Goal: Book appointment/travel/reservation

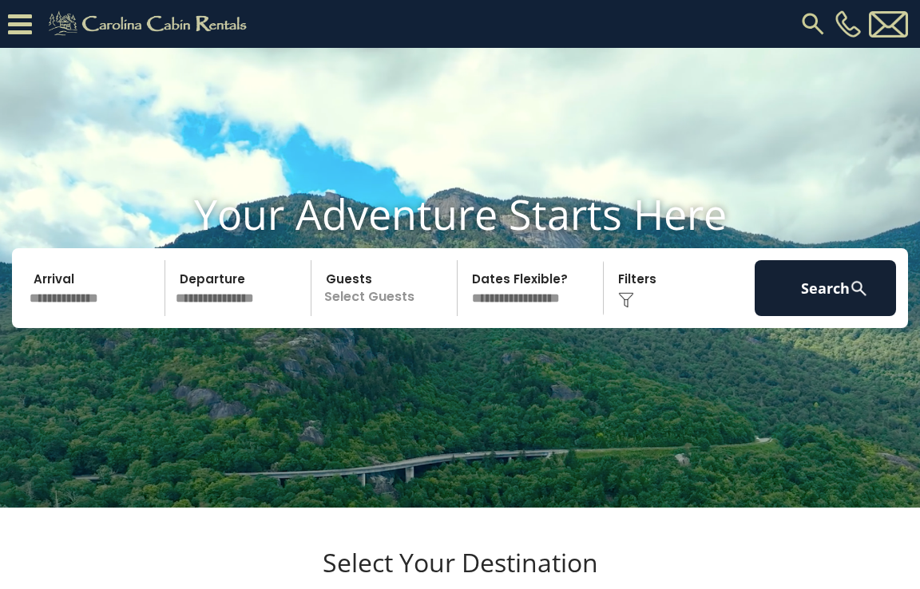
click at [25, 22] on icon at bounding box center [20, 24] width 24 height 28
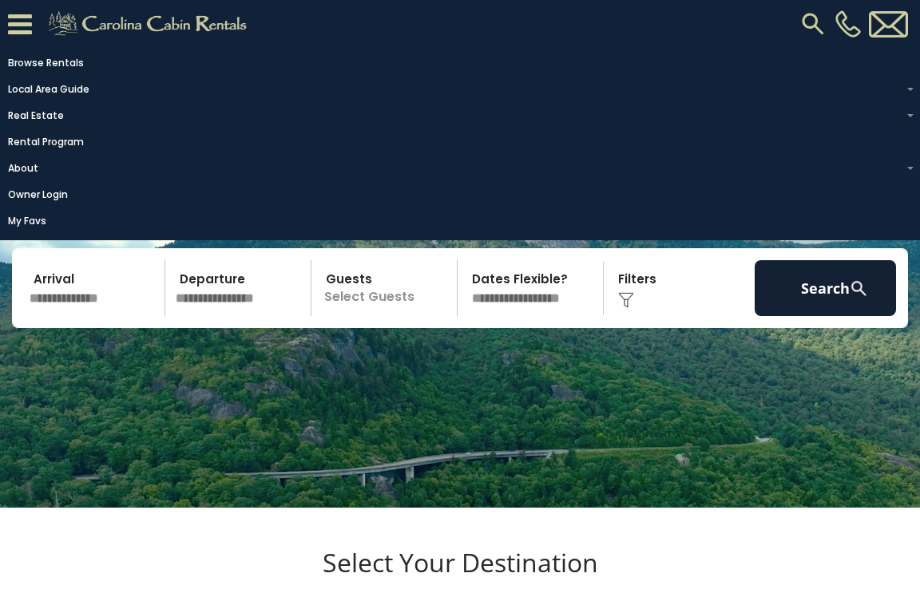
click at [25, 22] on icon at bounding box center [20, 24] width 24 height 28
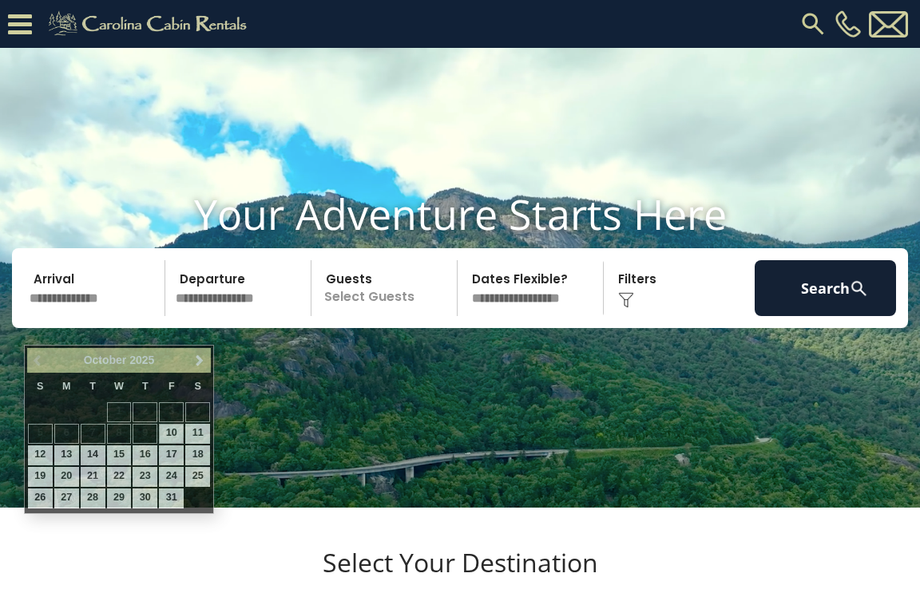
click at [100, 316] on input "text" at bounding box center [94, 288] width 141 height 56
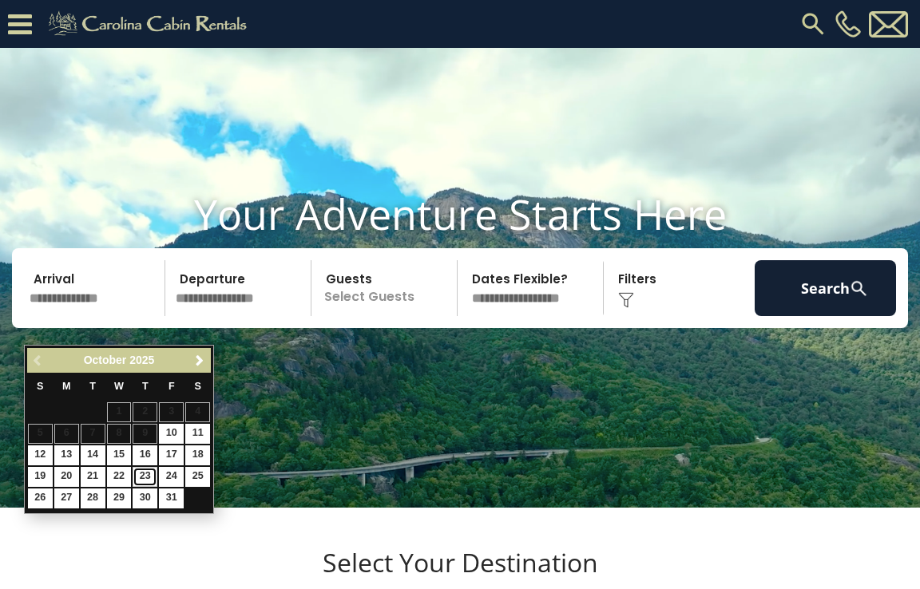
click at [145, 474] on link "23" at bounding box center [145, 477] width 25 height 20
type input "********"
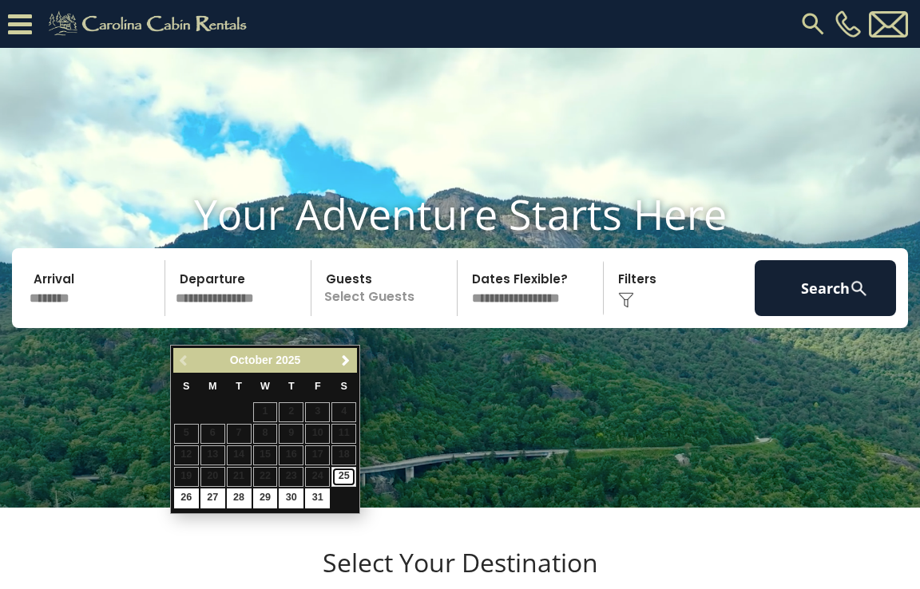
click at [343, 477] on link "25" at bounding box center [343, 477] width 25 height 20
type input "********"
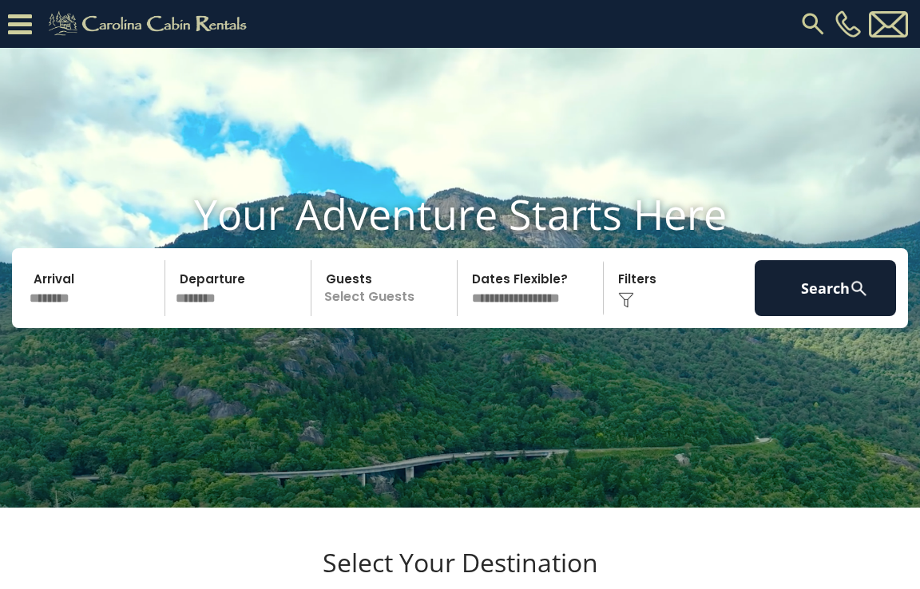
click at [390, 313] on p "Select Guests" at bounding box center [386, 288] width 141 height 56
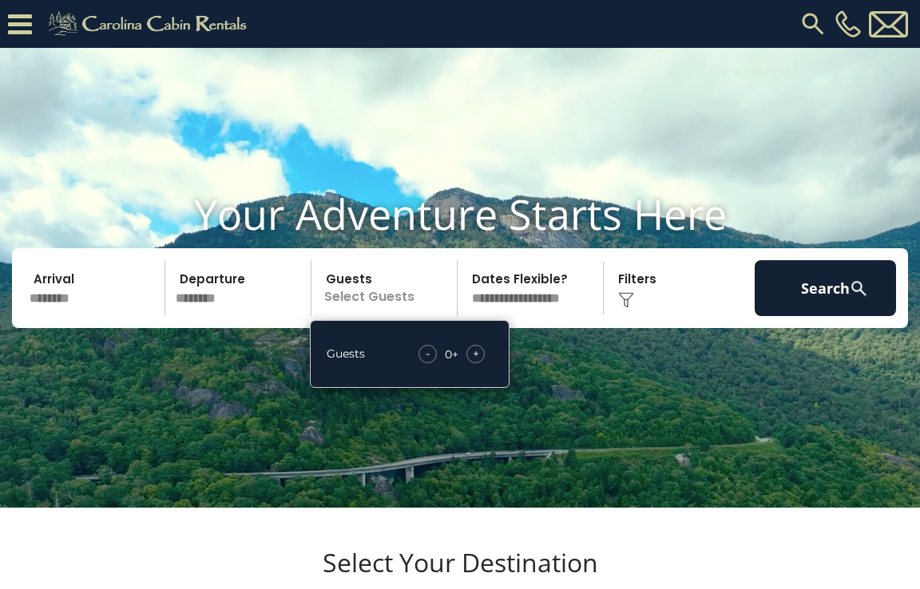
click at [478, 362] on span "+" at bounding box center [476, 354] width 6 height 16
click at [667, 307] on div "Click to Choose" at bounding box center [679, 288] width 141 height 56
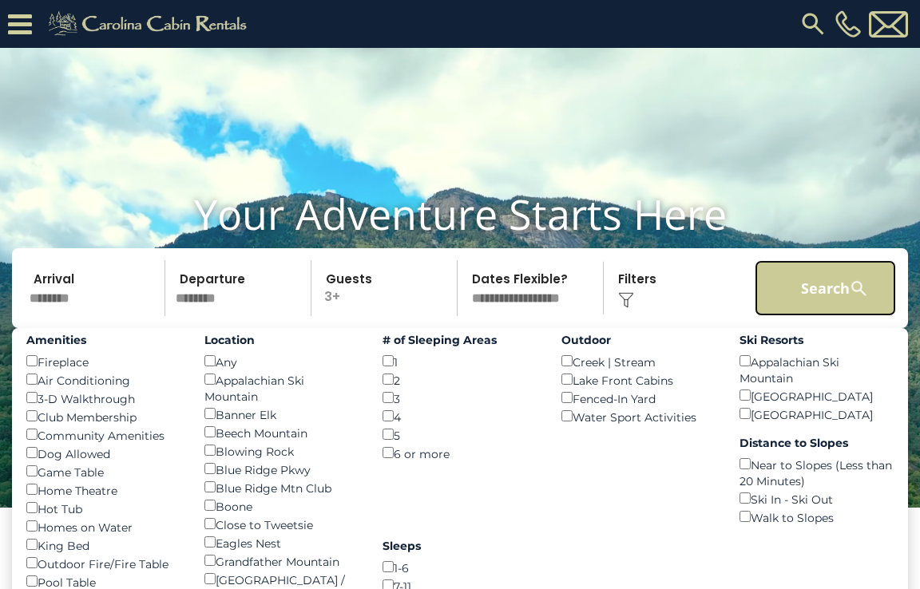
click at [826, 304] on button "Search" at bounding box center [825, 288] width 141 height 56
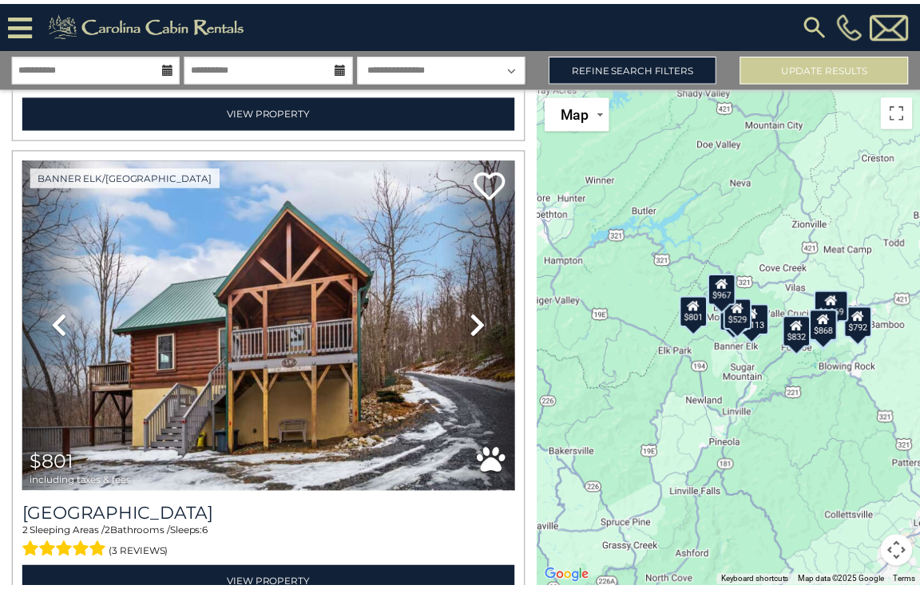
scroll to position [466, 0]
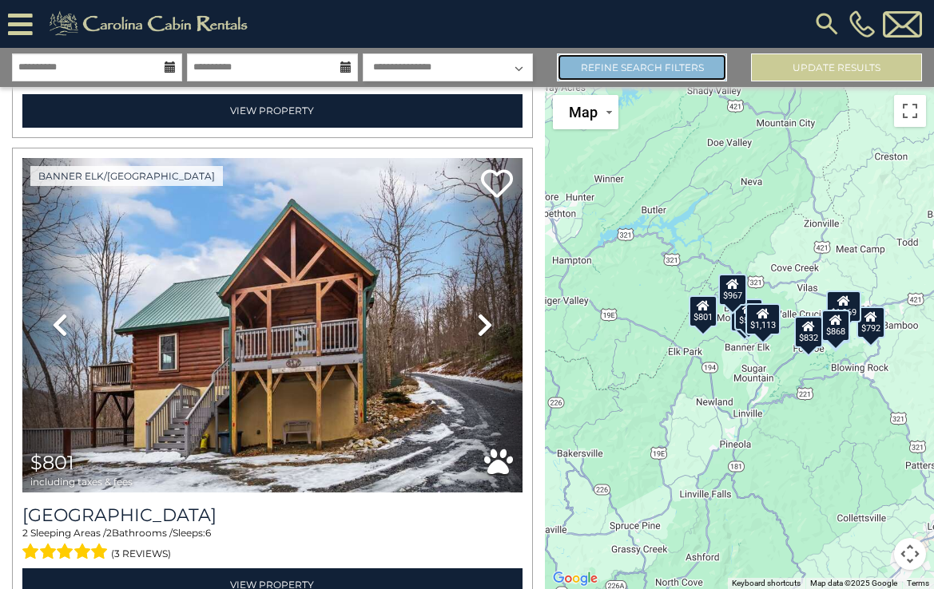
click at [620, 73] on link "Refine Search Filters" at bounding box center [642, 68] width 171 height 28
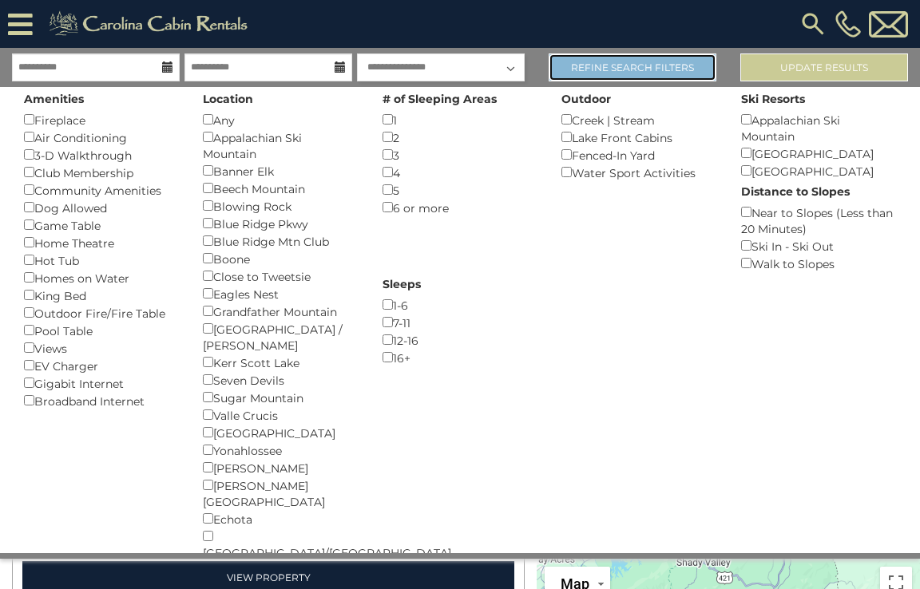
scroll to position [460, 0]
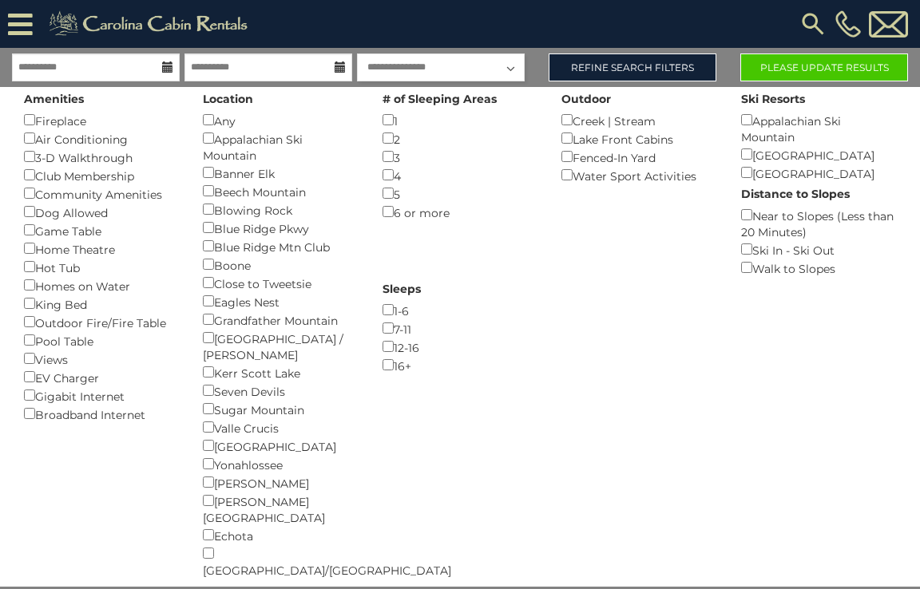
click at [208, 264] on div "Boone ()" at bounding box center [280, 265] width 155 height 18
click at [799, 69] on button "Please Update Results" at bounding box center [824, 68] width 168 height 28
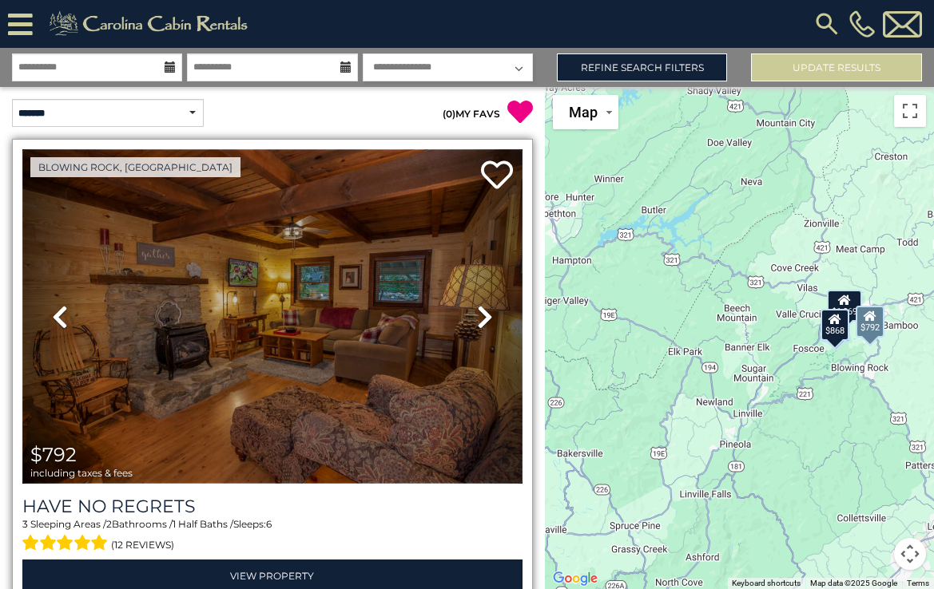
click at [312, 304] on img at bounding box center [272, 316] width 500 height 335
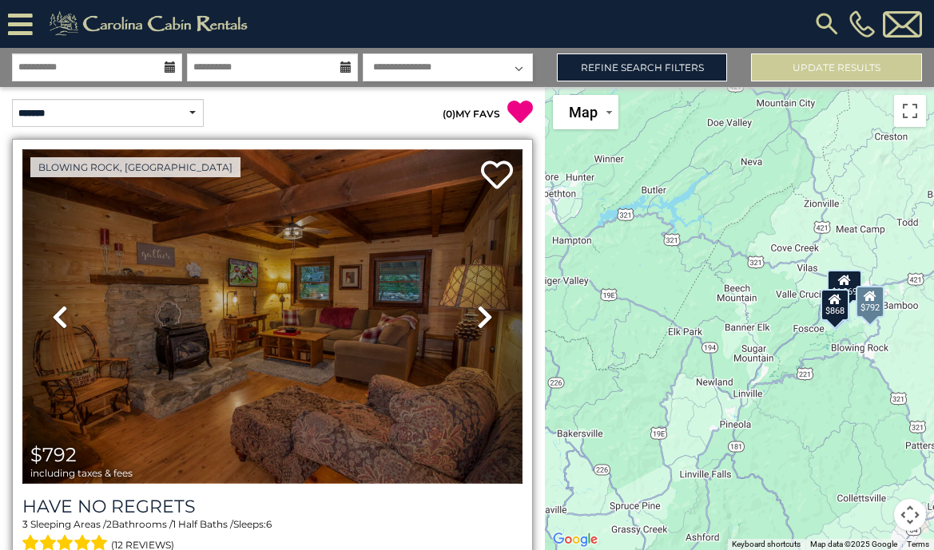
click at [342, 314] on img at bounding box center [272, 316] width 500 height 335
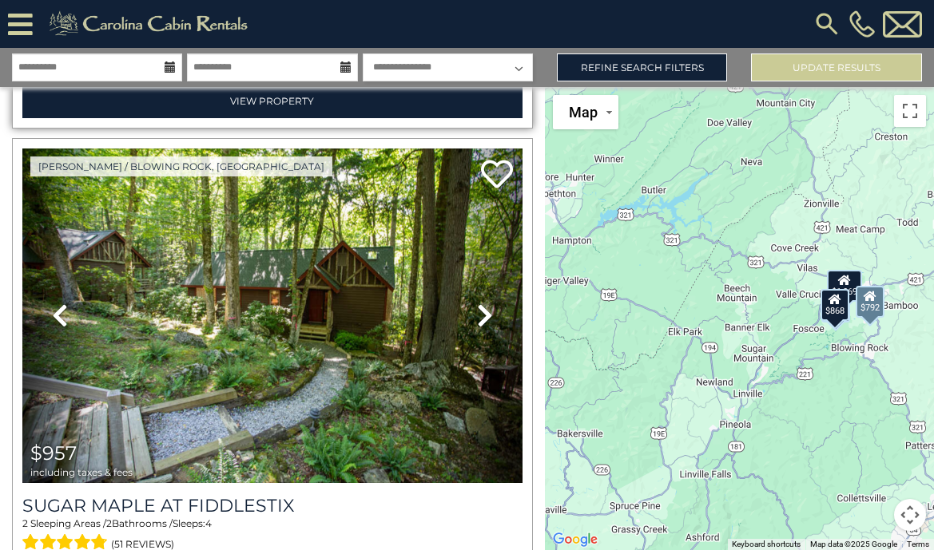
scroll to position [476, 0]
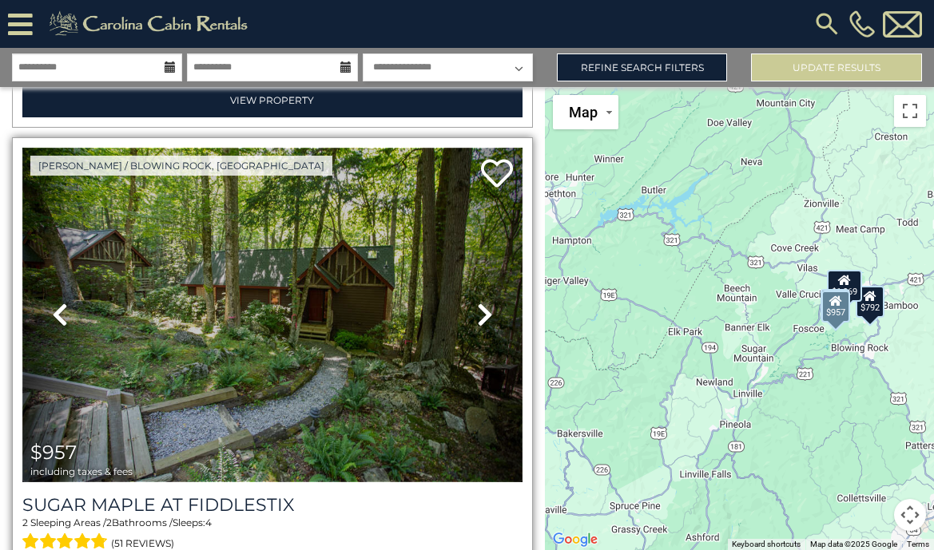
click at [319, 297] on img at bounding box center [272, 315] width 500 height 335
click at [327, 323] on img at bounding box center [272, 315] width 500 height 335
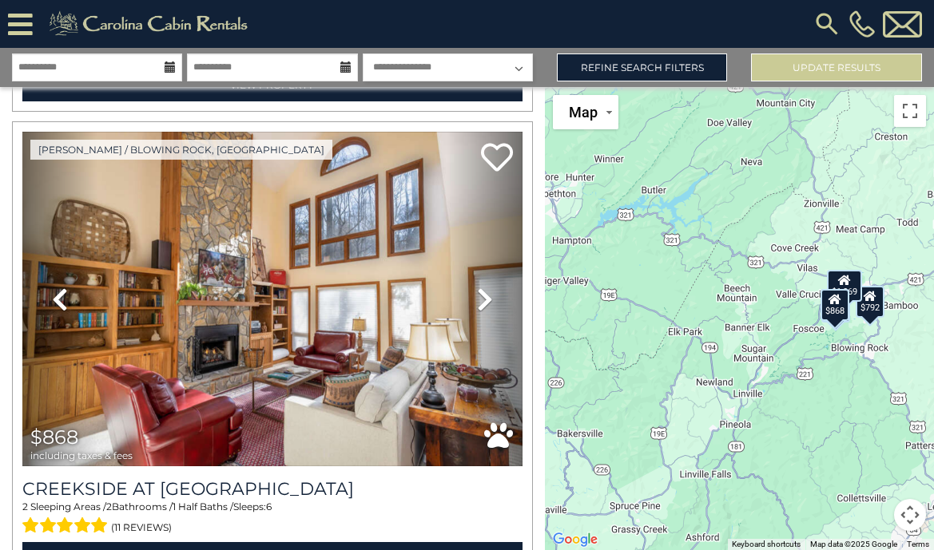
scroll to position [1451, 0]
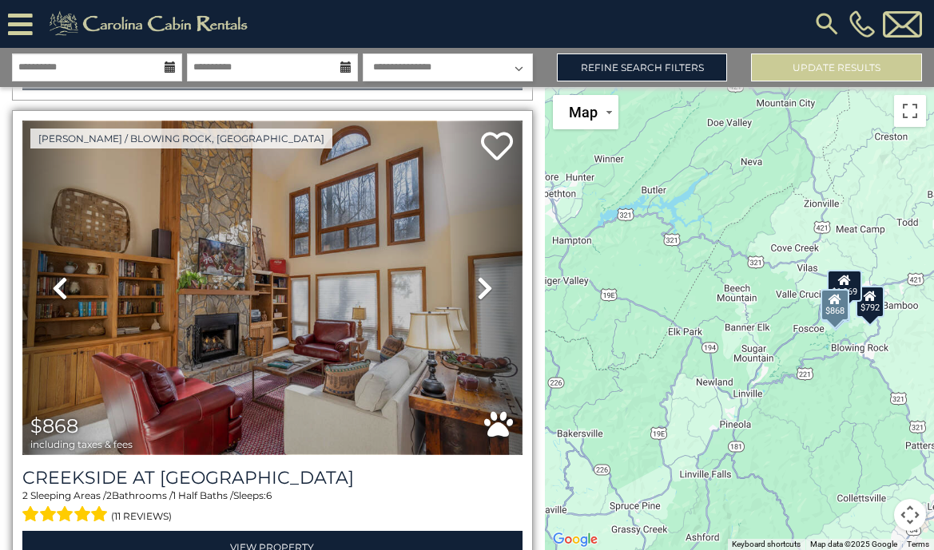
click at [323, 220] on img at bounding box center [272, 288] width 500 height 335
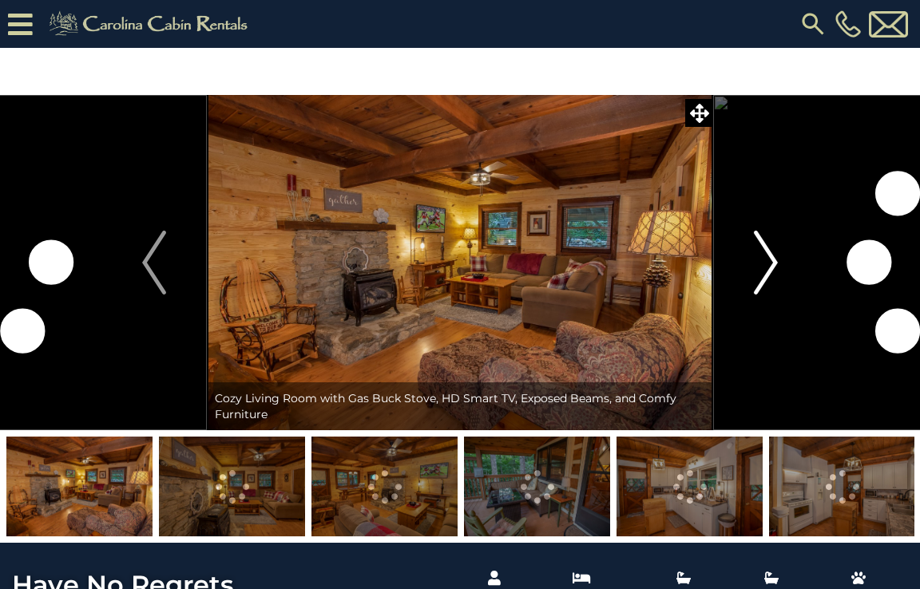
click at [768, 274] on img "Next" at bounding box center [766, 263] width 24 height 64
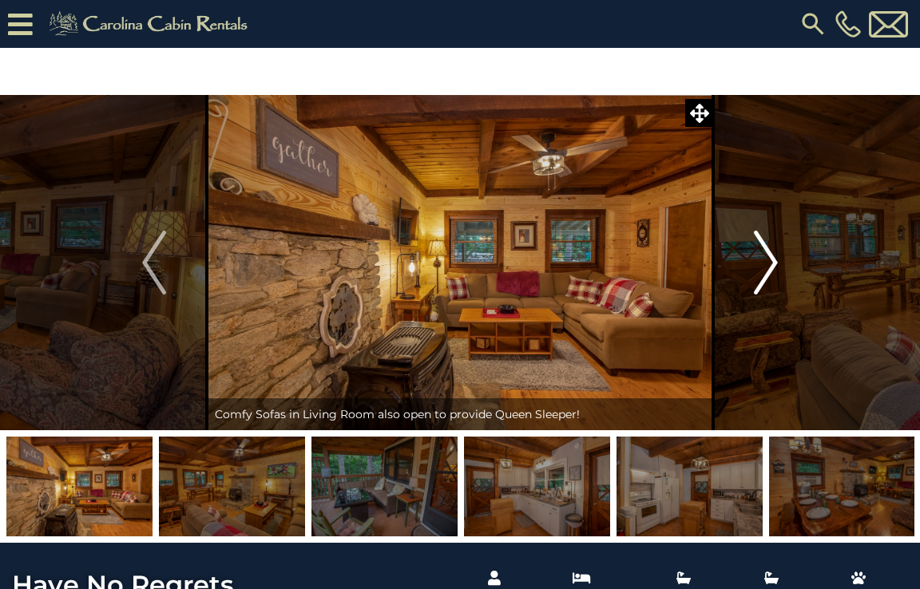
click at [768, 274] on img "Next" at bounding box center [766, 263] width 24 height 64
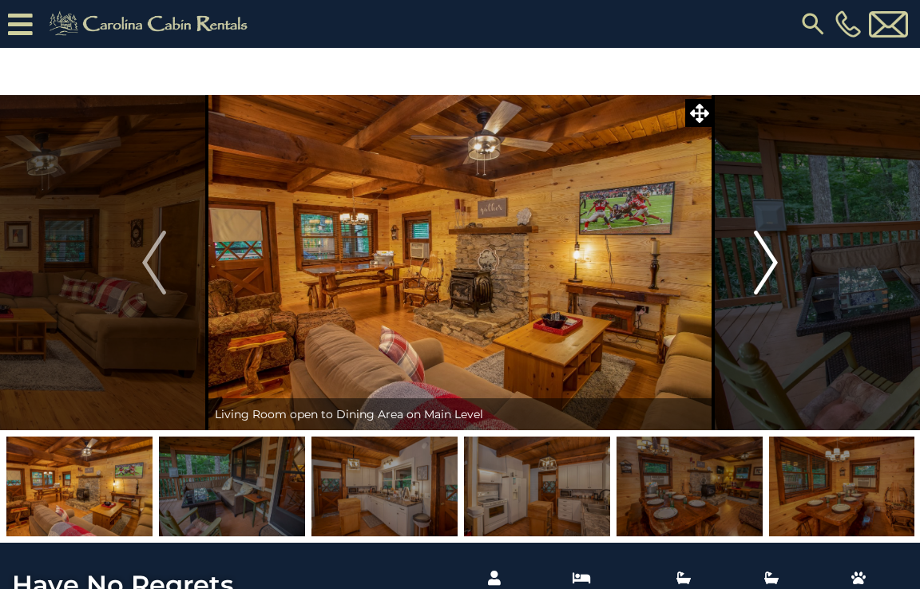
click at [768, 274] on img "Next" at bounding box center [766, 263] width 24 height 64
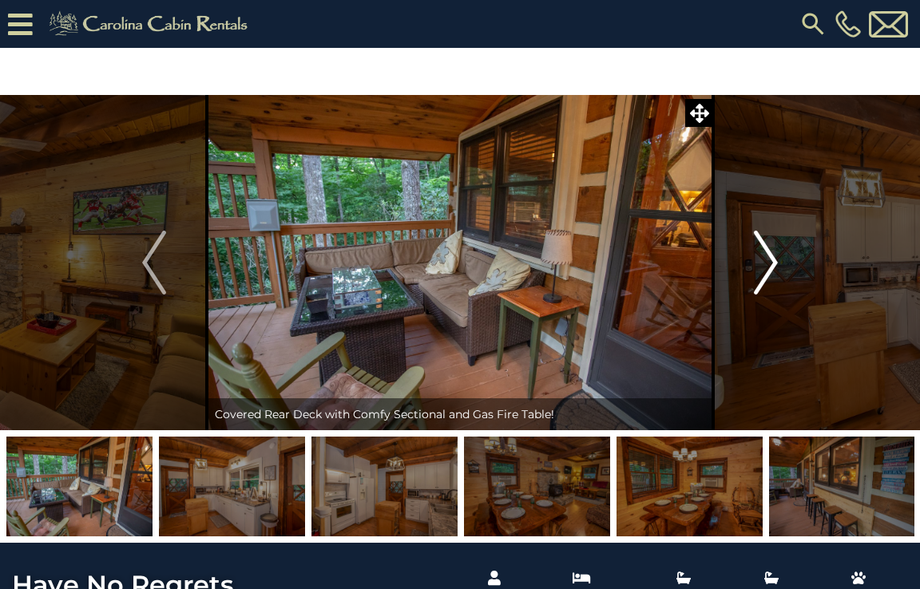
click at [768, 274] on img "Next" at bounding box center [766, 263] width 24 height 64
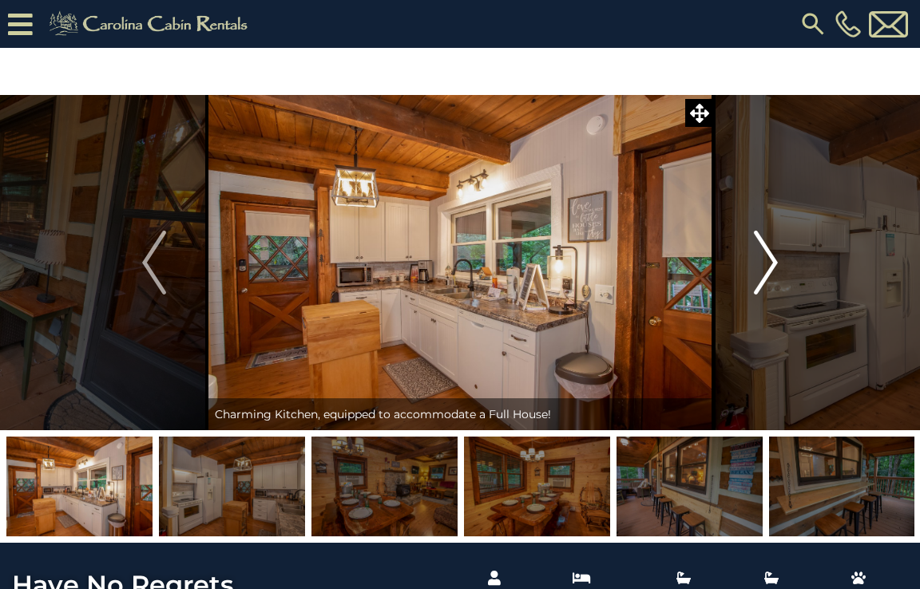
click at [768, 274] on img "Next" at bounding box center [766, 263] width 24 height 64
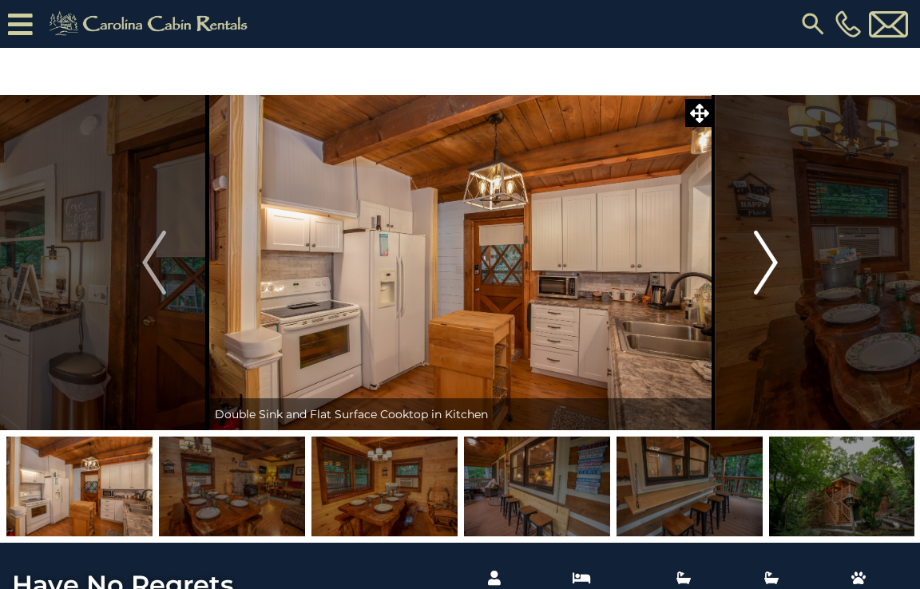
click at [768, 274] on img "Next" at bounding box center [766, 263] width 24 height 64
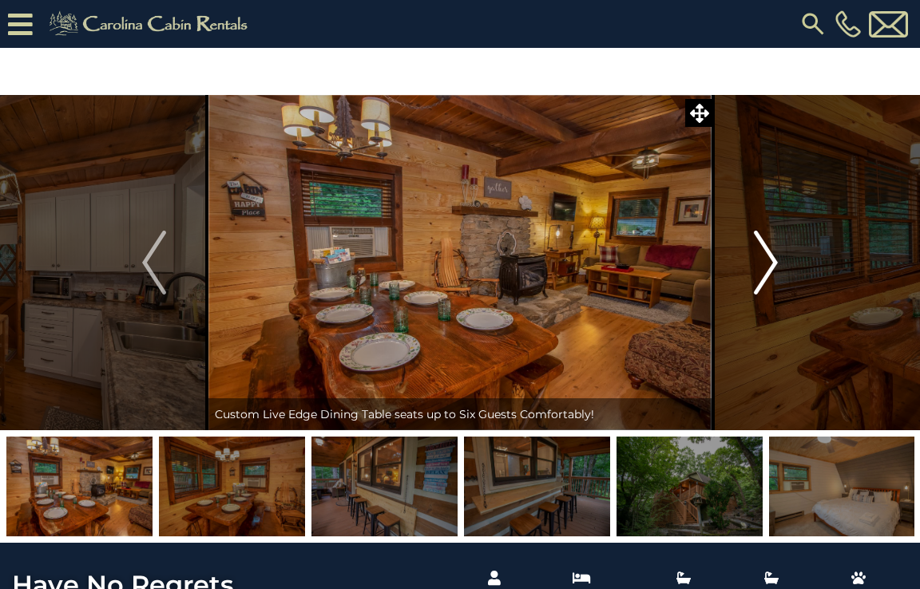
click at [768, 274] on img "Next" at bounding box center [766, 263] width 24 height 64
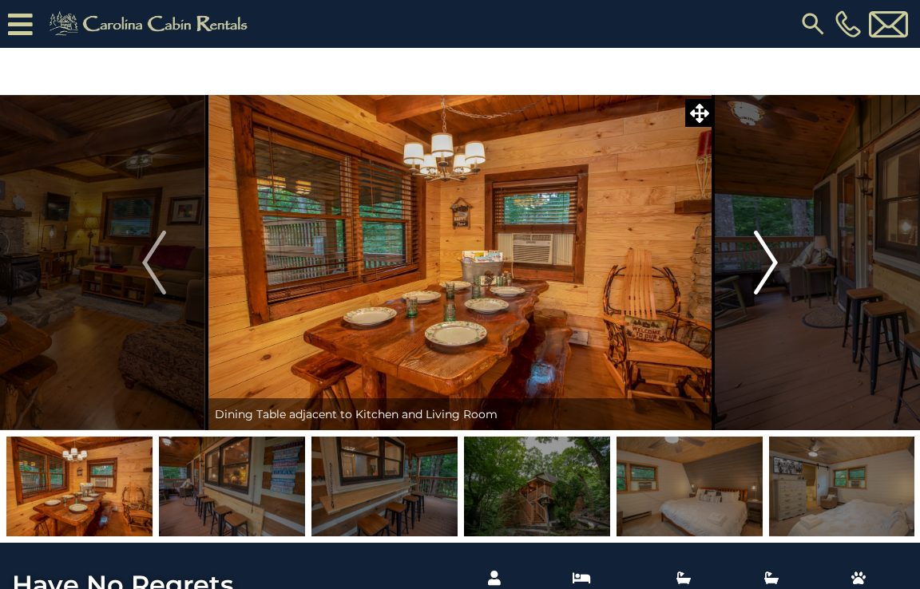
click at [768, 274] on img "Next" at bounding box center [766, 263] width 24 height 64
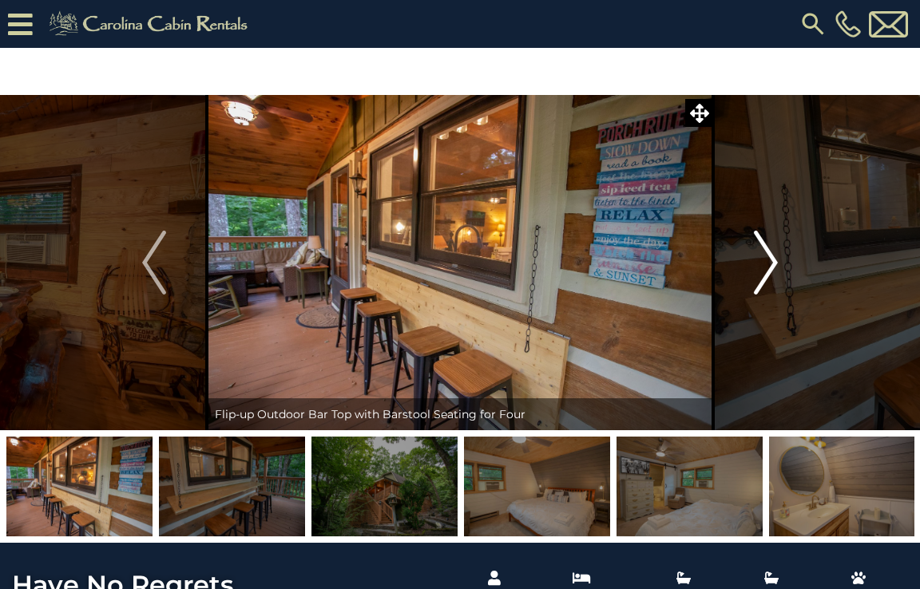
click at [768, 274] on img "Next" at bounding box center [766, 263] width 24 height 64
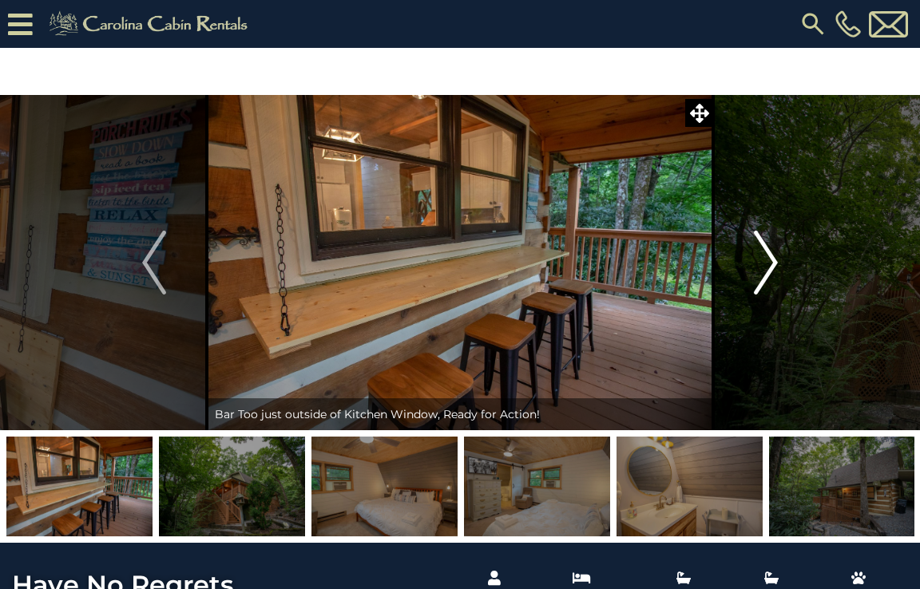
click at [768, 274] on img "Next" at bounding box center [766, 263] width 24 height 64
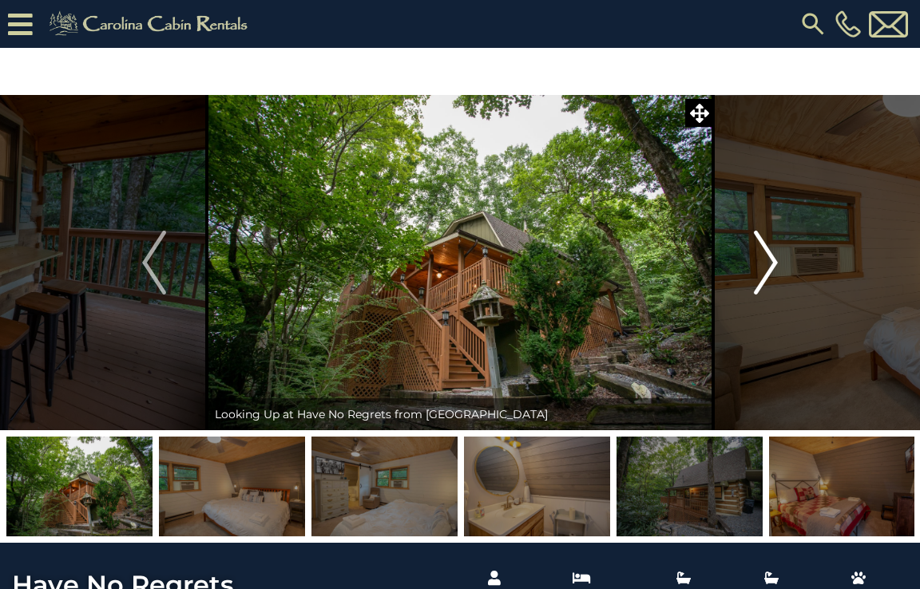
click at [768, 274] on img "Next" at bounding box center [766, 263] width 24 height 64
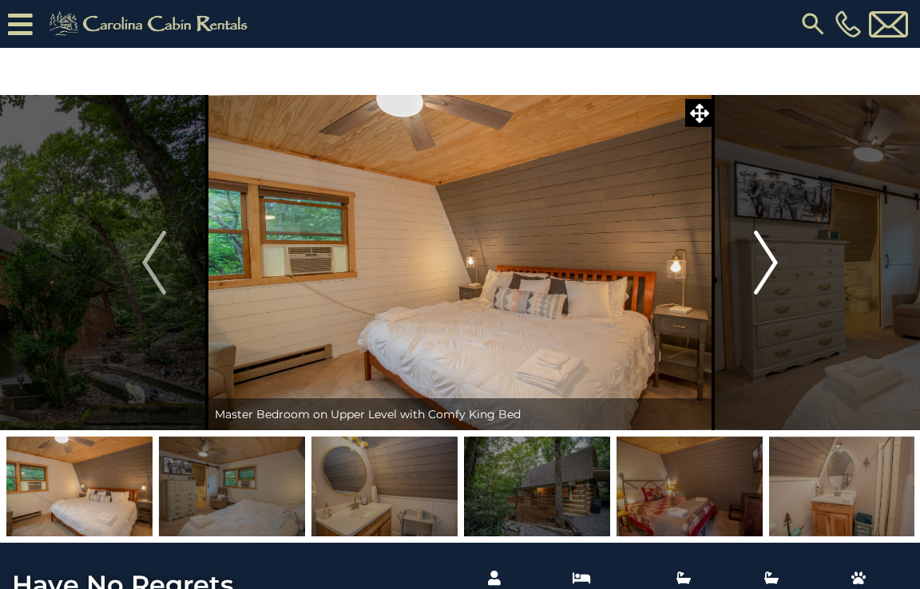
click at [768, 274] on img "Next" at bounding box center [766, 263] width 24 height 64
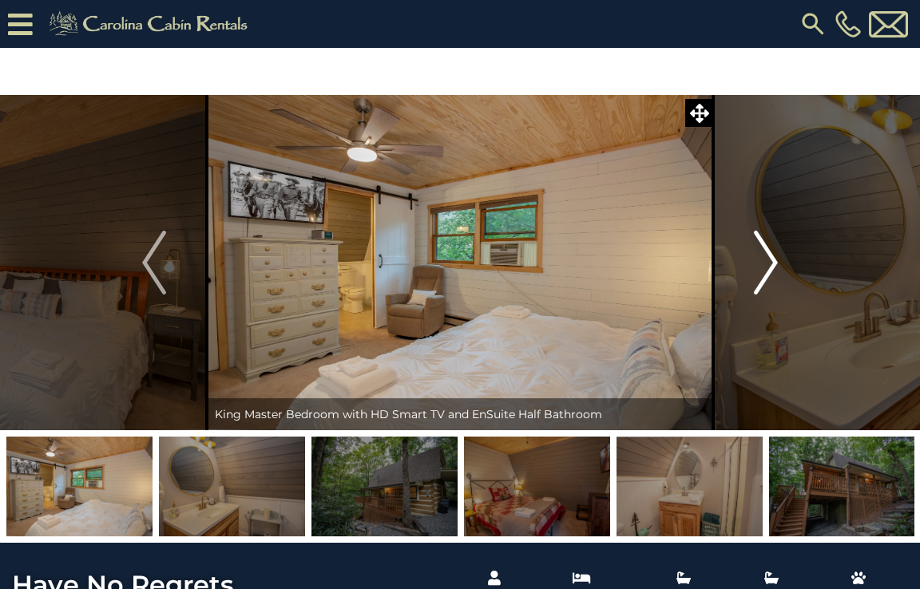
click at [768, 274] on img "Next" at bounding box center [766, 263] width 24 height 64
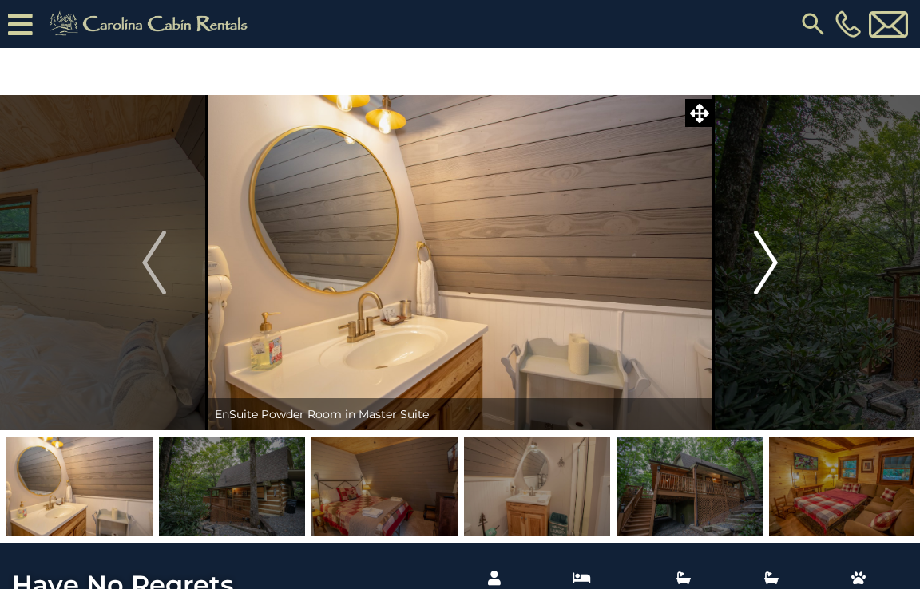
click at [768, 274] on img "Next" at bounding box center [766, 263] width 24 height 64
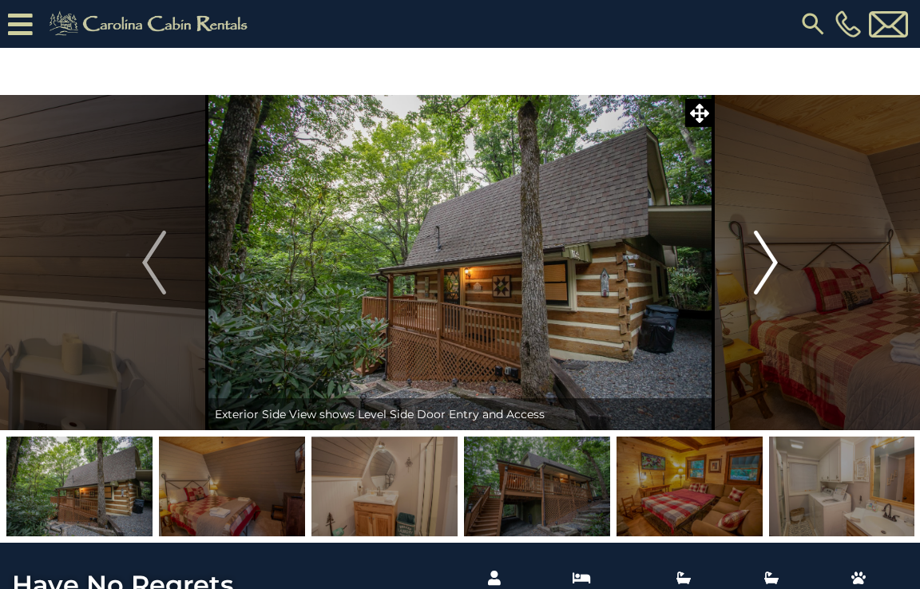
click at [768, 274] on img "Next" at bounding box center [766, 263] width 24 height 64
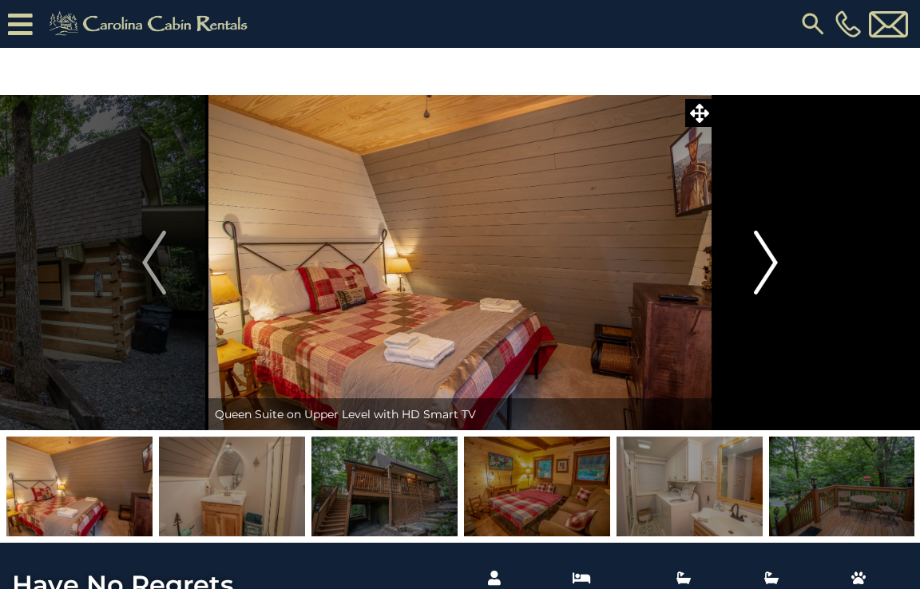
click at [768, 274] on img "Next" at bounding box center [766, 263] width 24 height 64
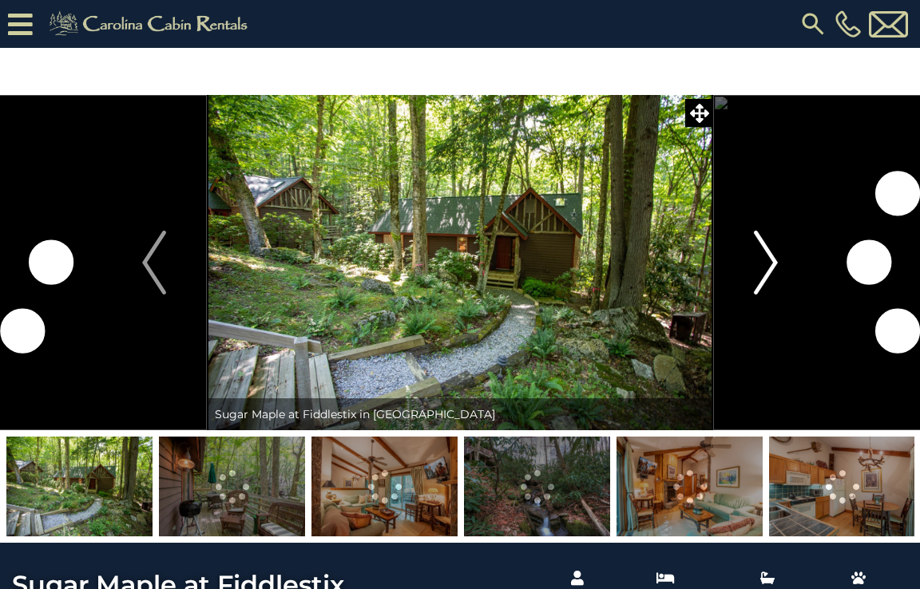
click at [766, 279] on img "Next" at bounding box center [766, 263] width 24 height 64
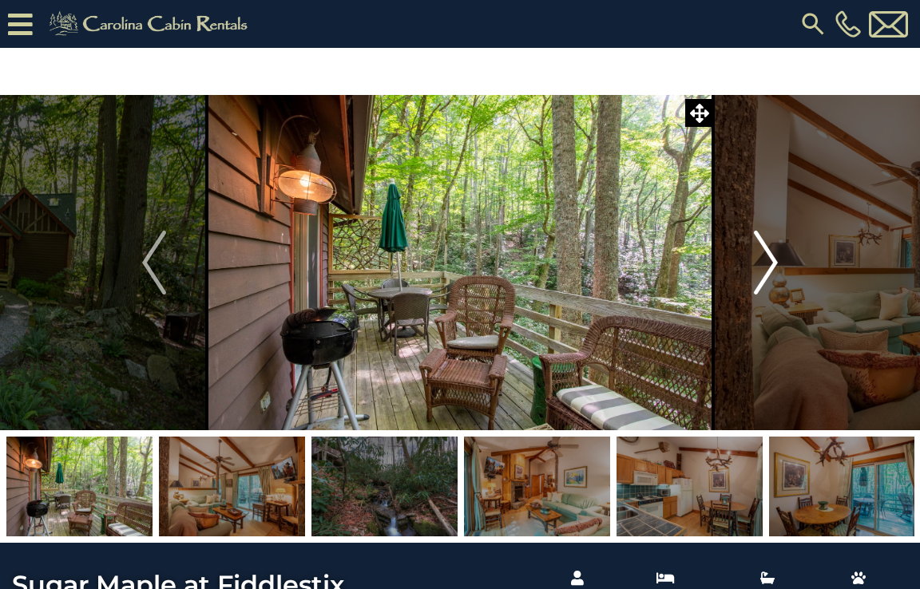
click at [766, 279] on img "Next" at bounding box center [766, 263] width 24 height 64
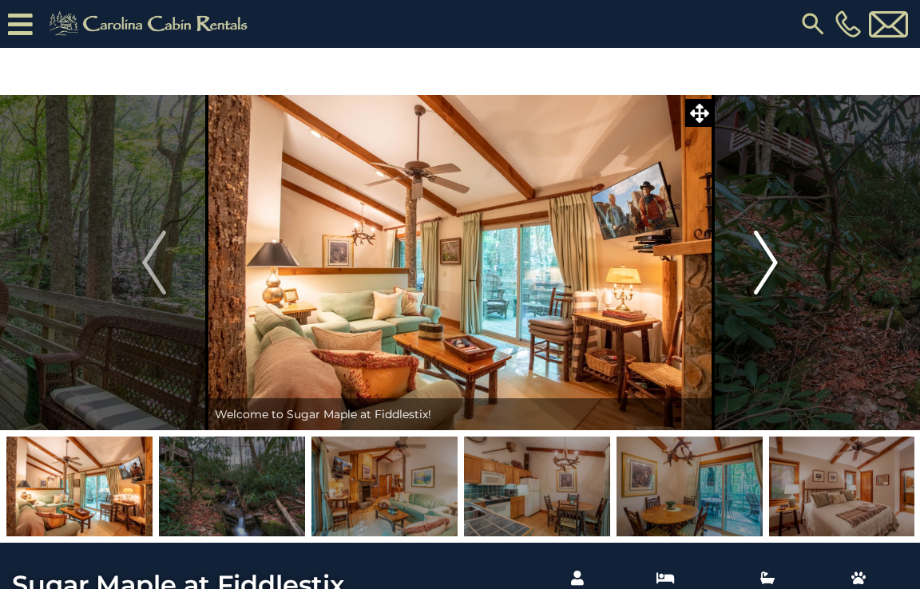
click at [766, 279] on img "Next" at bounding box center [766, 263] width 24 height 64
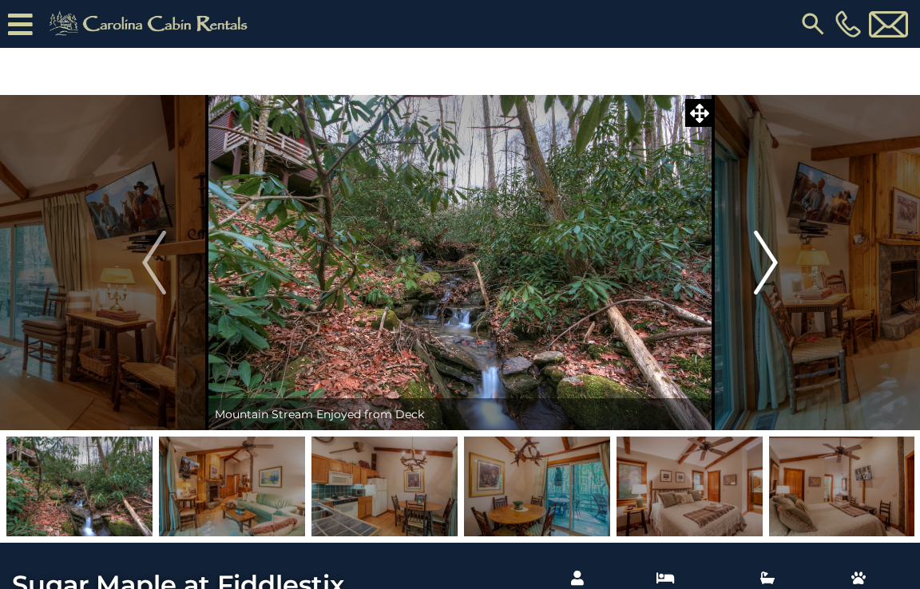
click at [766, 279] on img "Next" at bounding box center [766, 263] width 24 height 64
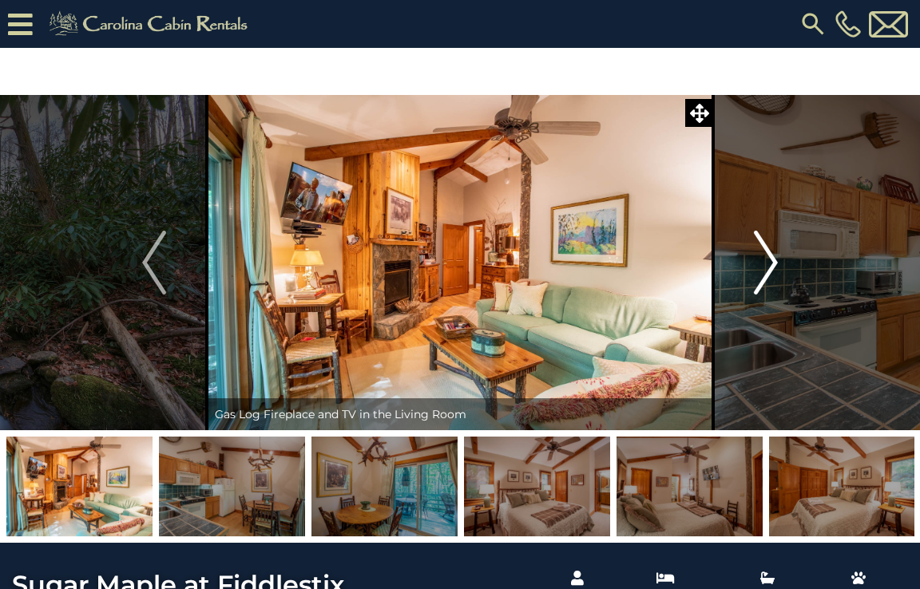
click at [766, 279] on img "Next" at bounding box center [766, 263] width 24 height 64
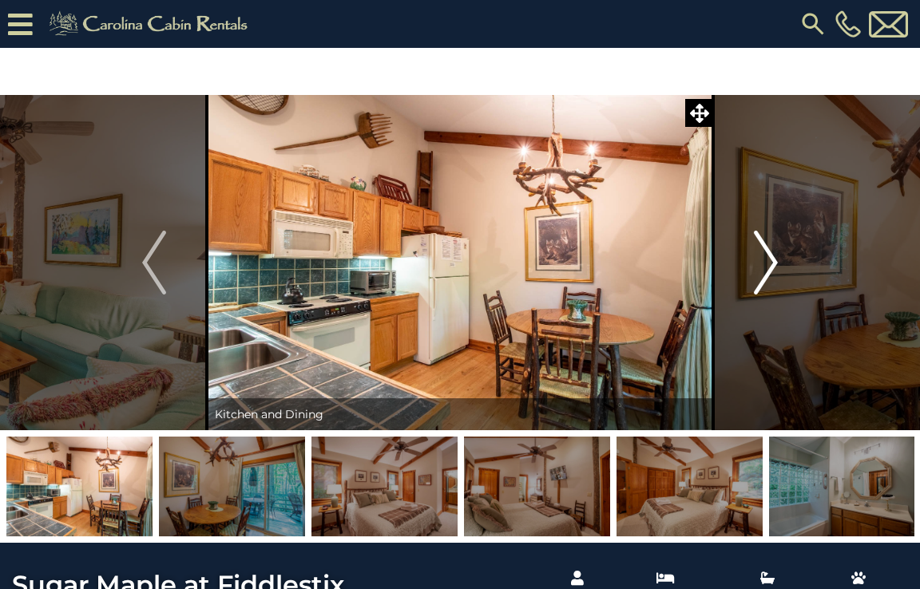
click at [766, 279] on img "Next" at bounding box center [766, 263] width 24 height 64
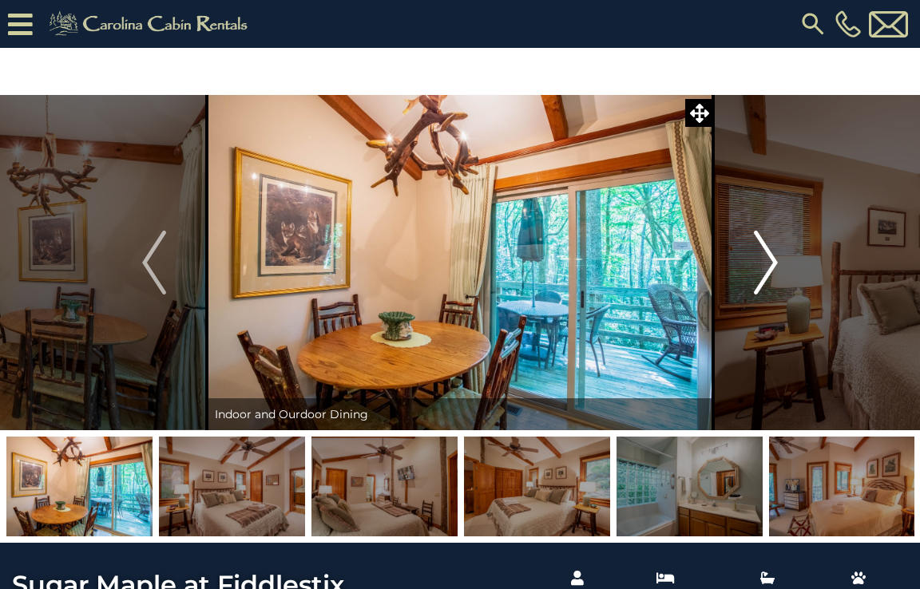
click at [771, 260] on img "Next" at bounding box center [766, 263] width 24 height 64
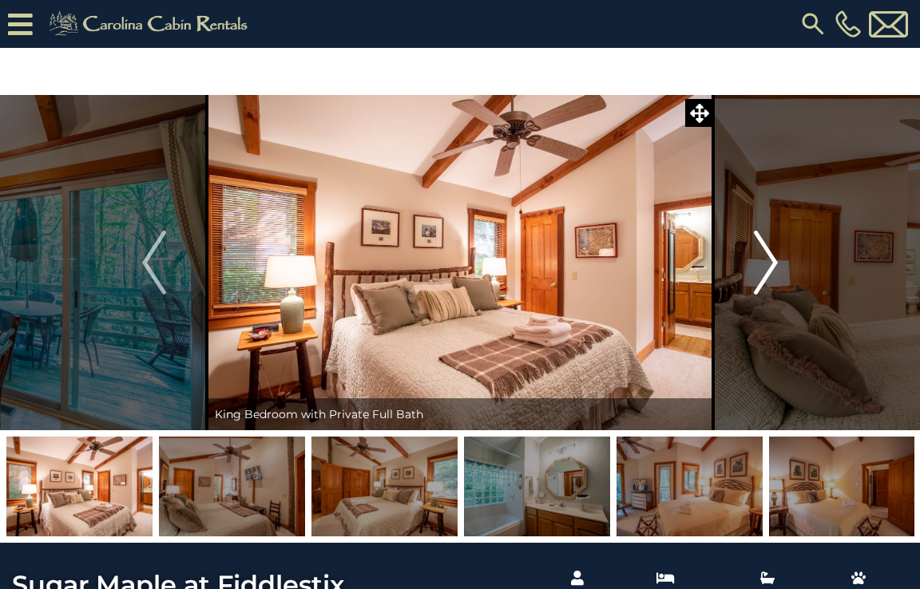
click at [771, 260] on img "Next" at bounding box center [766, 263] width 24 height 64
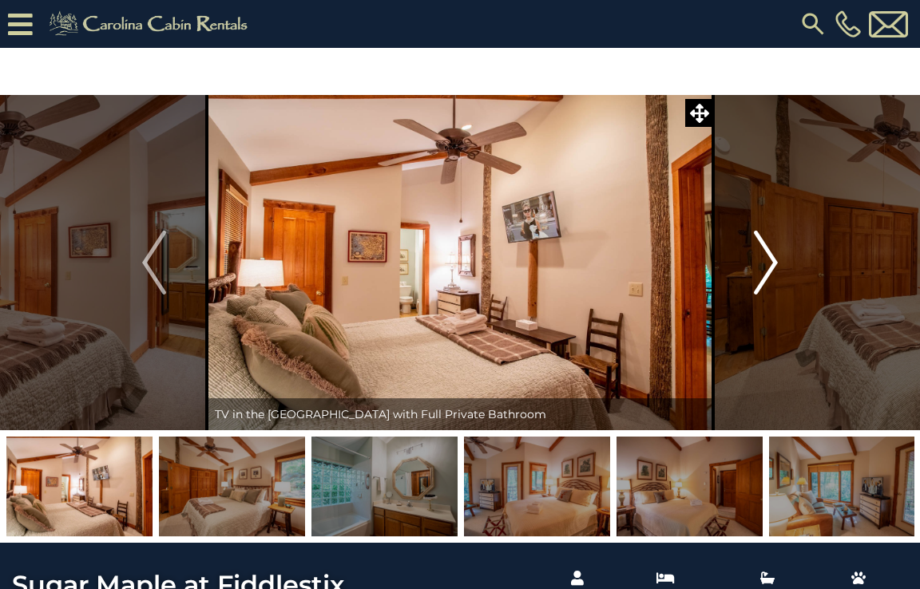
click at [771, 260] on img "Next" at bounding box center [766, 263] width 24 height 64
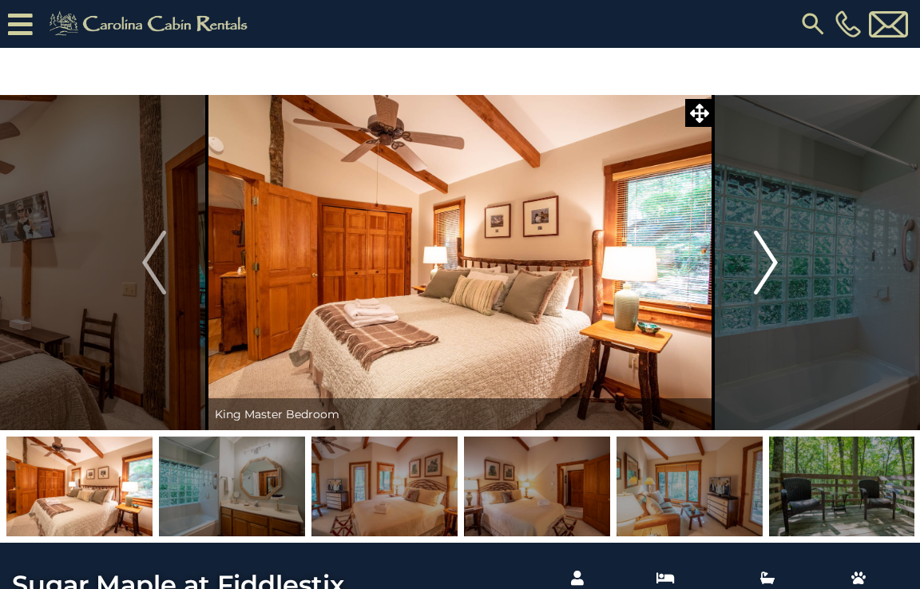
click at [771, 260] on img "Next" at bounding box center [766, 263] width 24 height 64
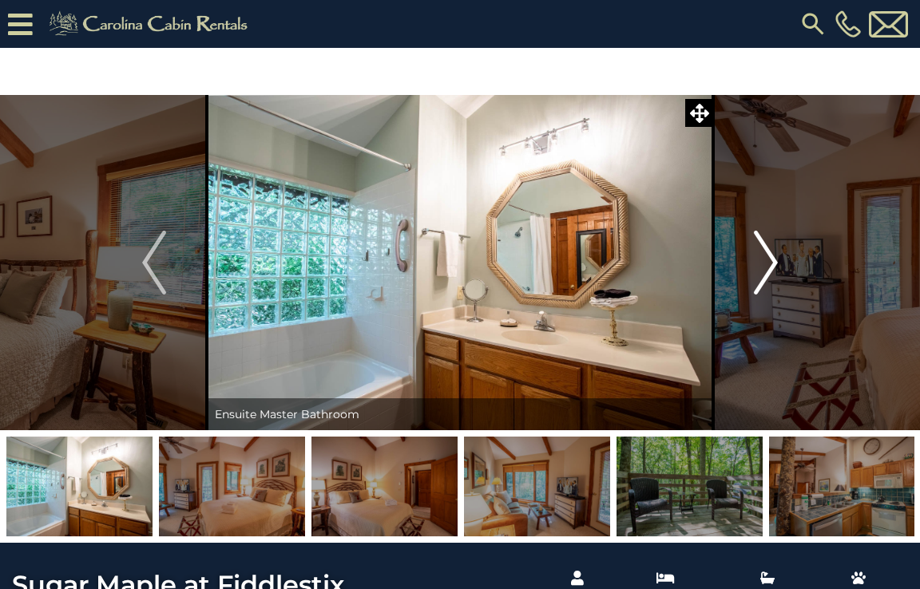
click at [771, 260] on img "Next" at bounding box center [766, 263] width 24 height 64
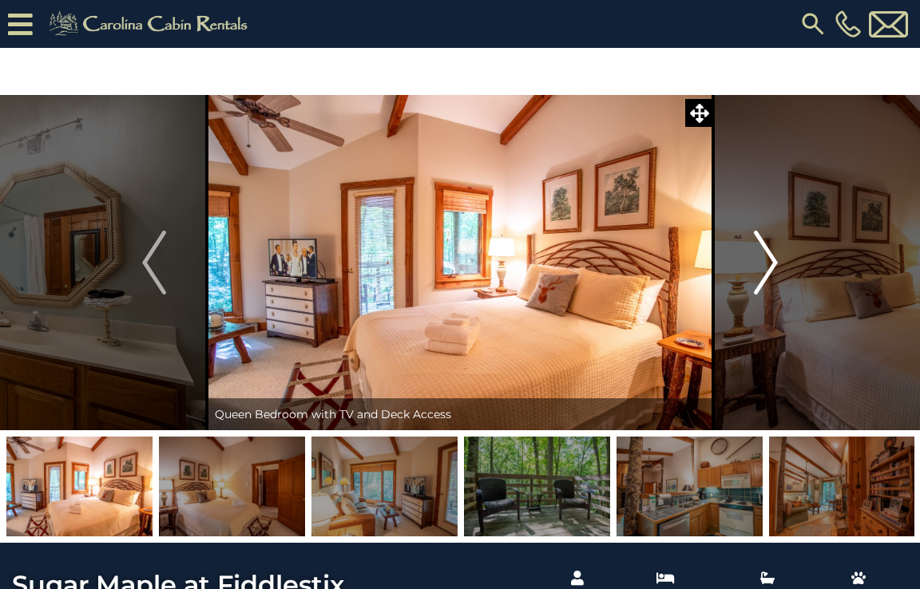
click at [771, 260] on img "Next" at bounding box center [766, 263] width 24 height 64
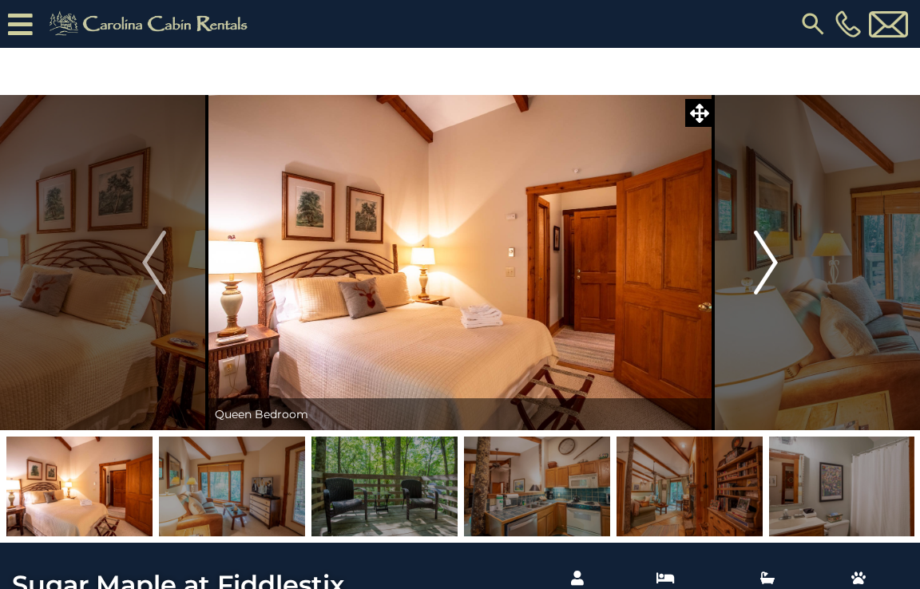
click at [771, 260] on img "Next" at bounding box center [766, 263] width 24 height 64
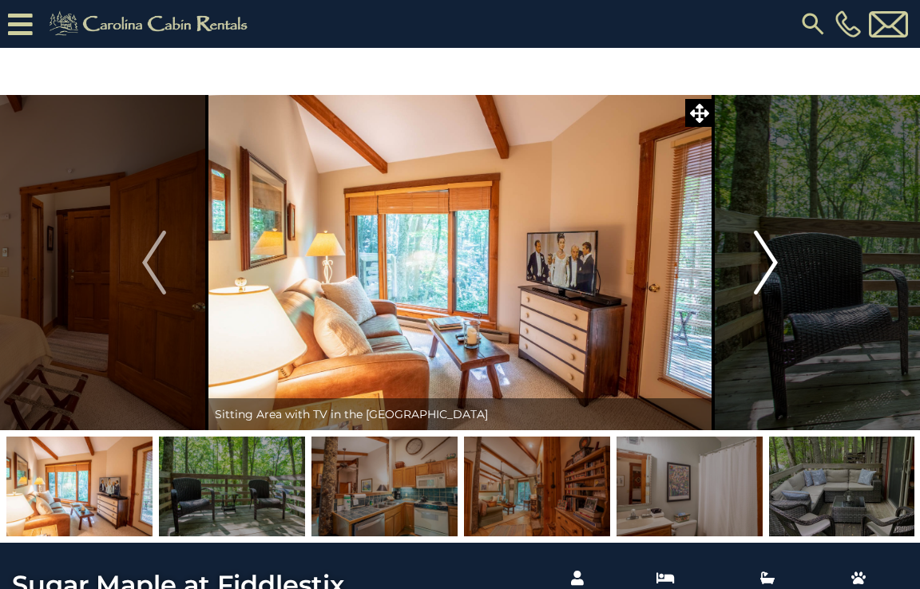
click at [771, 260] on img "Next" at bounding box center [766, 263] width 24 height 64
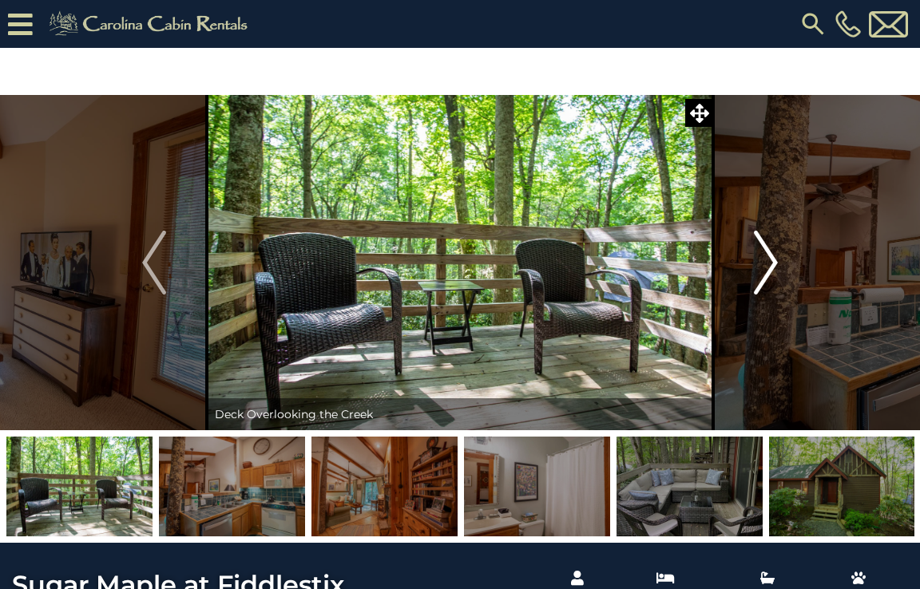
click at [775, 270] on img "Next" at bounding box center [766, 263] width 24 height 64
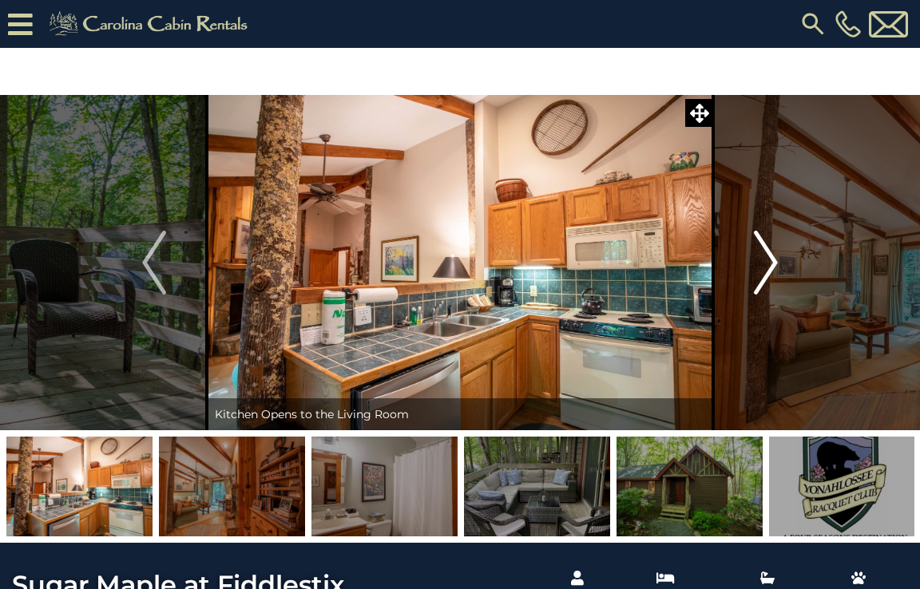
click at [770, 261] on img "Next" at bounding box center [766, 263] width 24 height 64
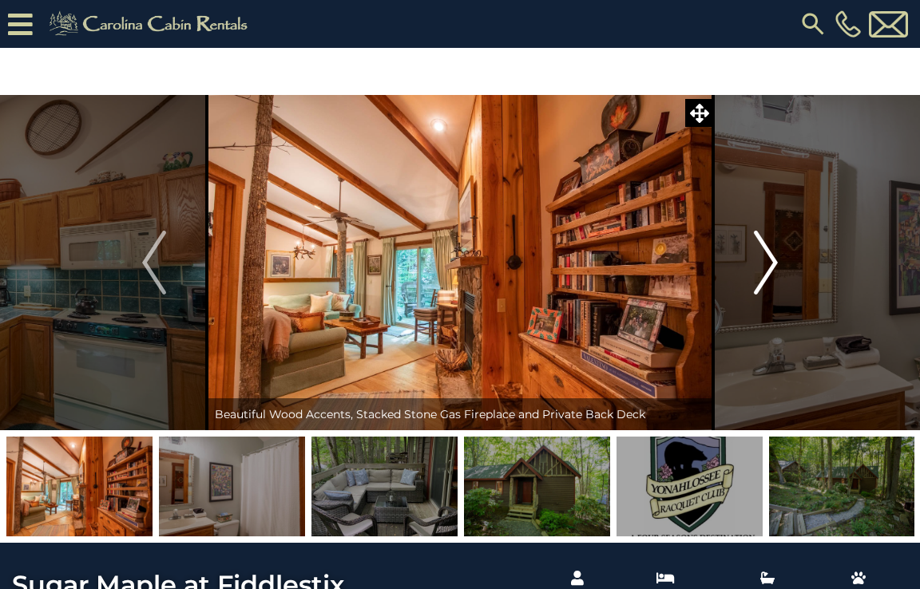
click at [770, 261] on img "Next" at bounding box center [766, 263] width 24 height 64
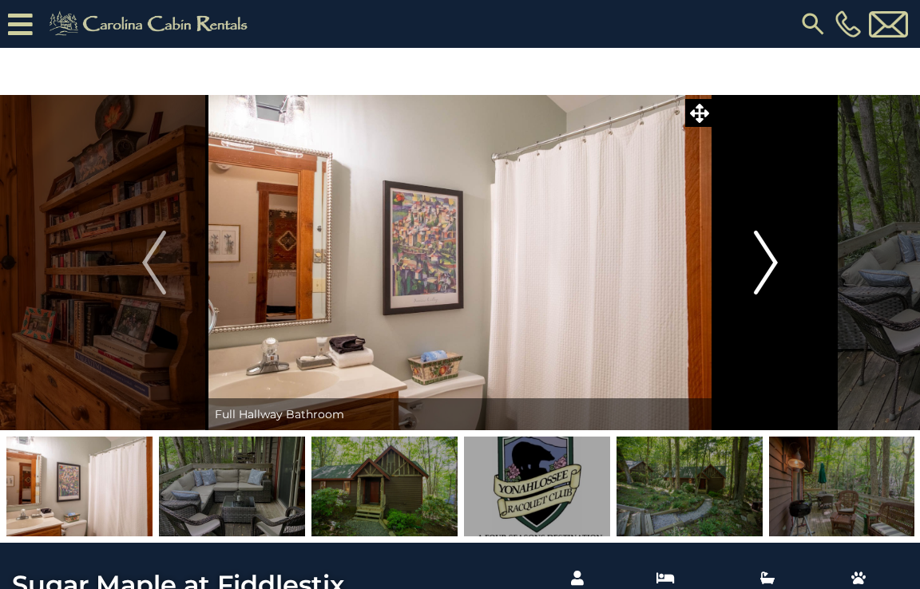
click at [770, 261] on img "Next" at bounding box center [766, 263] width 24 height 64
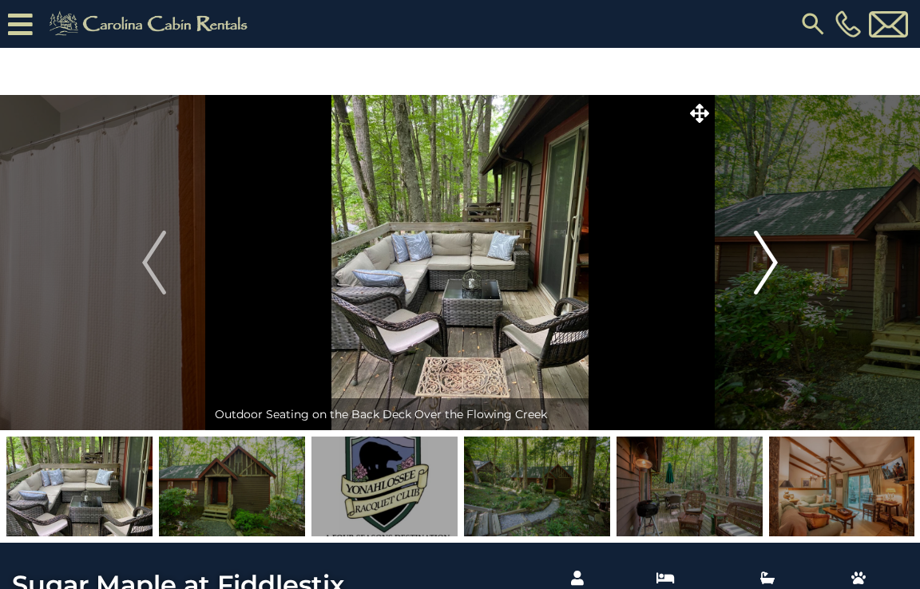
click at [770, 261] on img "Next" at bounding box center [766, 263] width 24 height 64
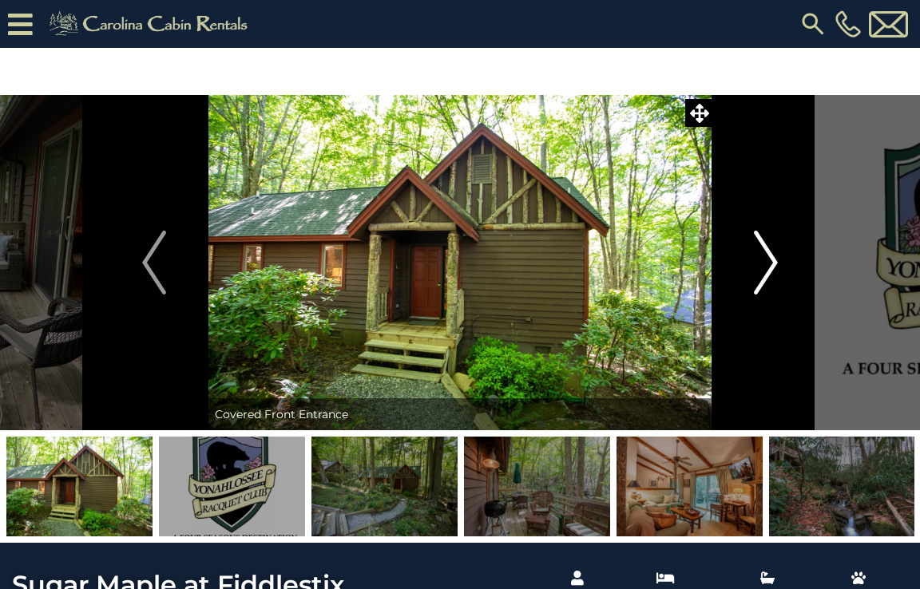
click at [770, 261] on img "Next" at bounding box center [766, 263] width 24 height 64
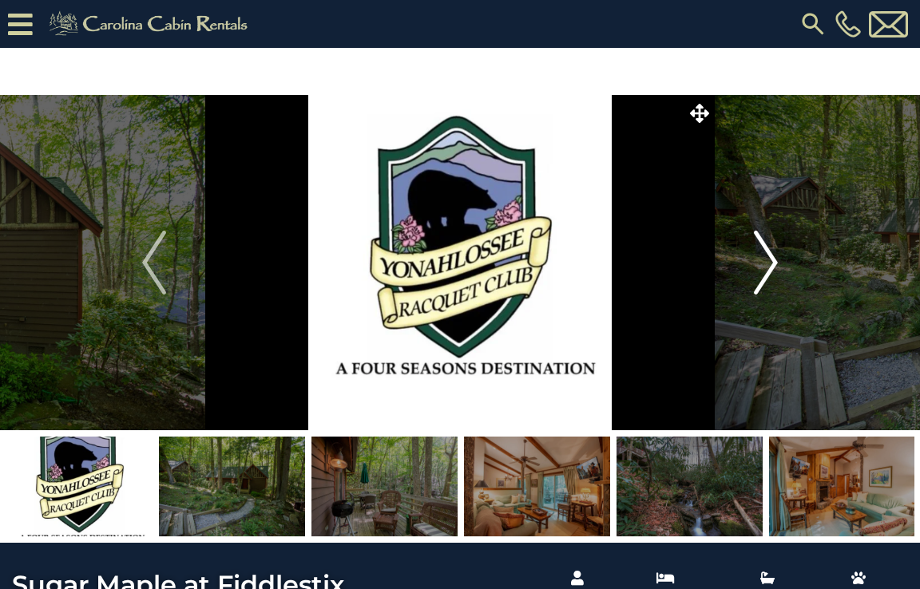
click at [770, 261] on img "Next" at bounding box center [766, 263] width 24 height 64
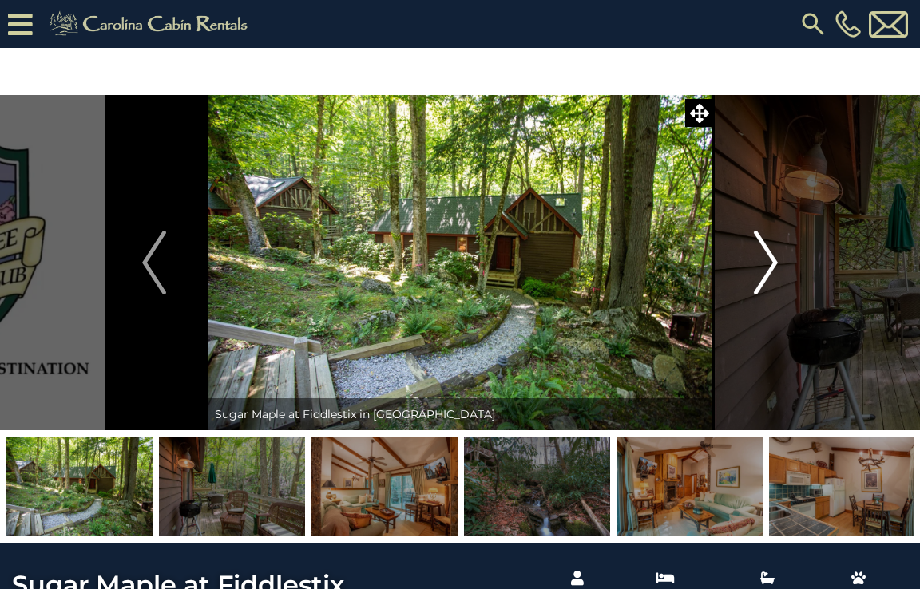
click at [770, 261] on img "Next" at bounding box center [766, 263] width 24 height 64
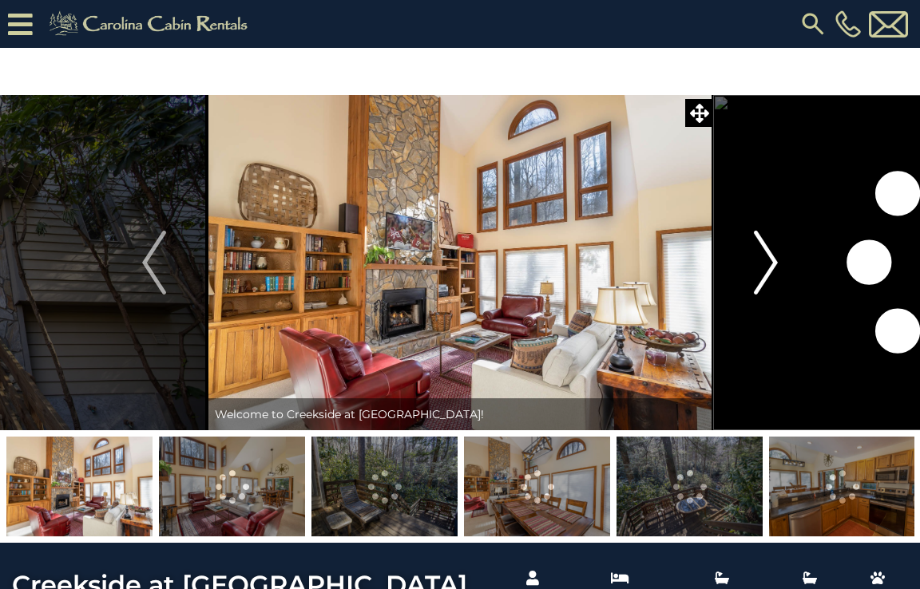
click at [772, 265] on img "Next" at bounding box center [766, 263] width 24 height 64
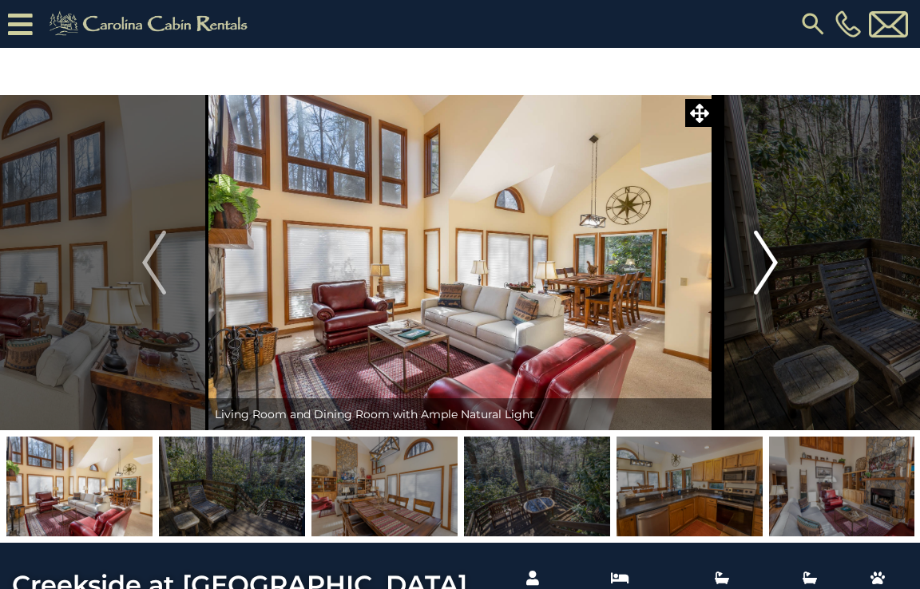
click at [772, 265] on img "Next" at bounding box center [766, 263] width 24 height 64
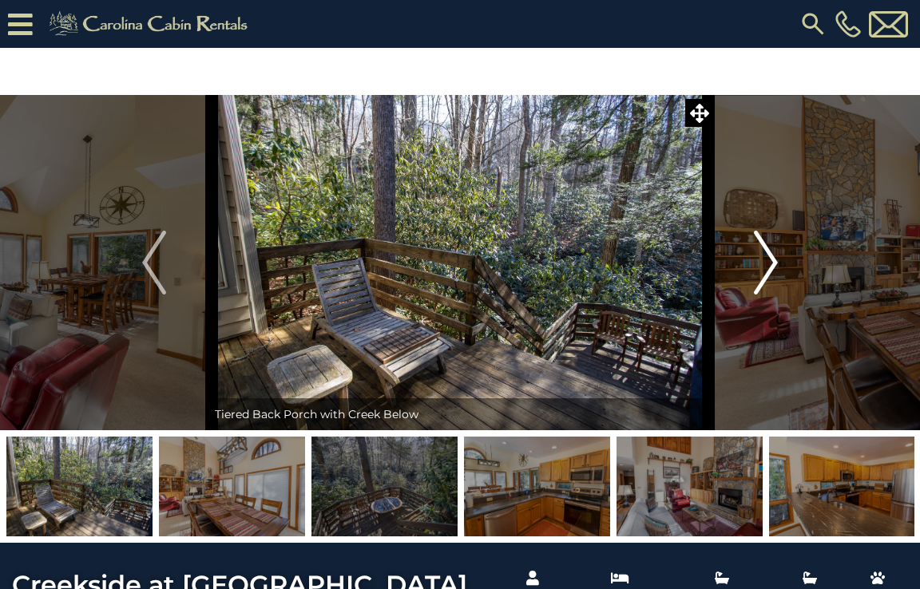
click at [772, 265] on img "Next" at bounding box center [766, 263] width 24 height 64
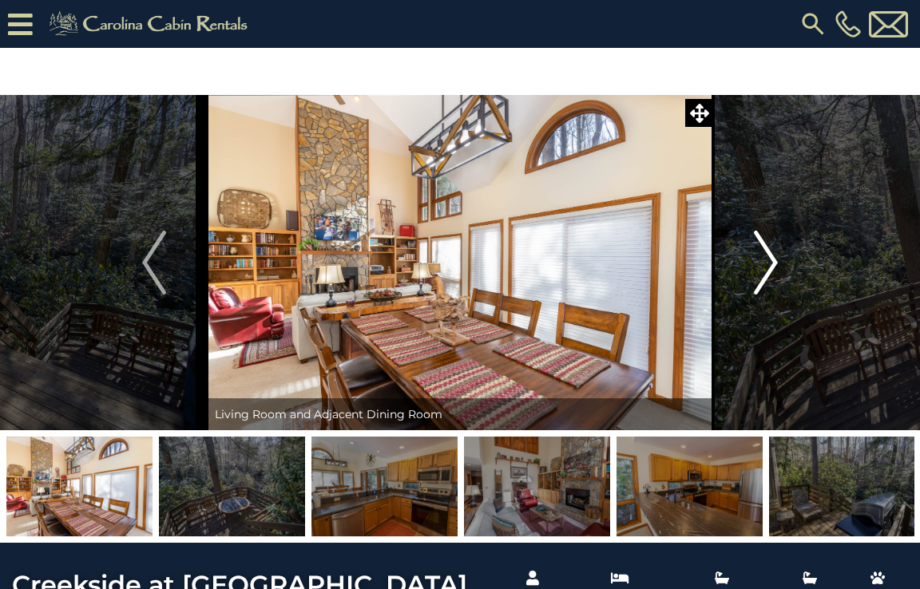
click at [772, 265] on img "Next" at bounding box center [766, 263] width 24 height 64
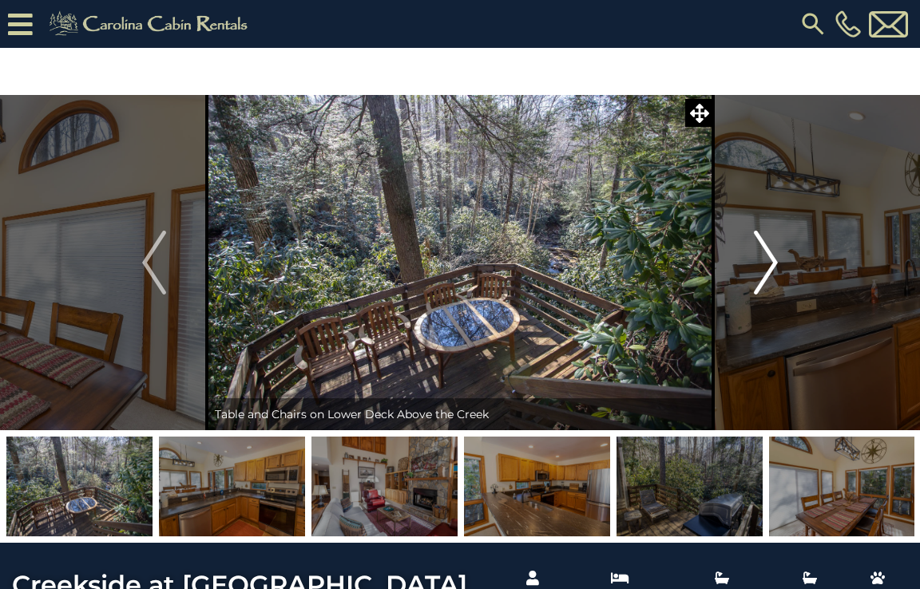
click at [772, 265] on img "Next" at bounding box center [766, 263] width 24 height 64
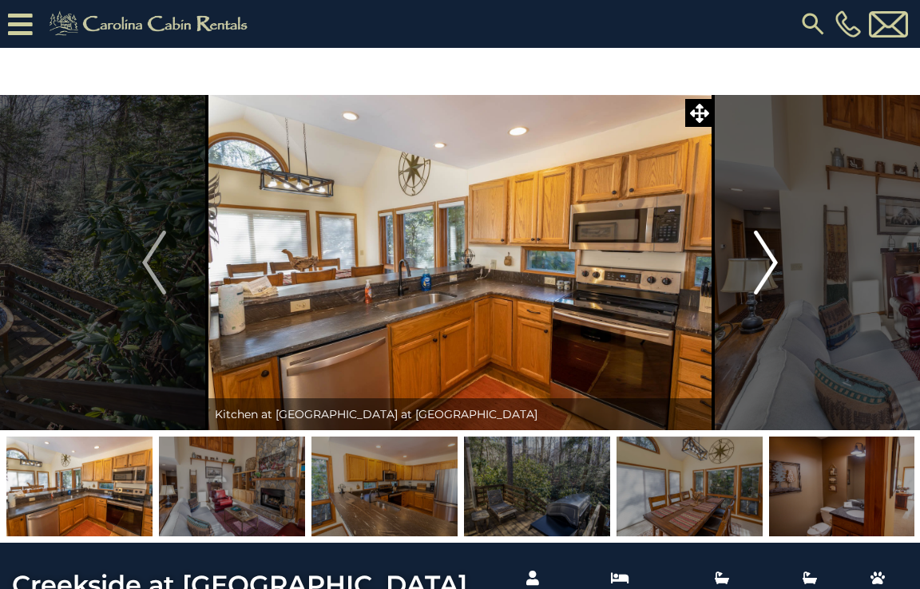
click at [772, 265] on img "Next" at bounding box center [766, 263] width 24 height 64
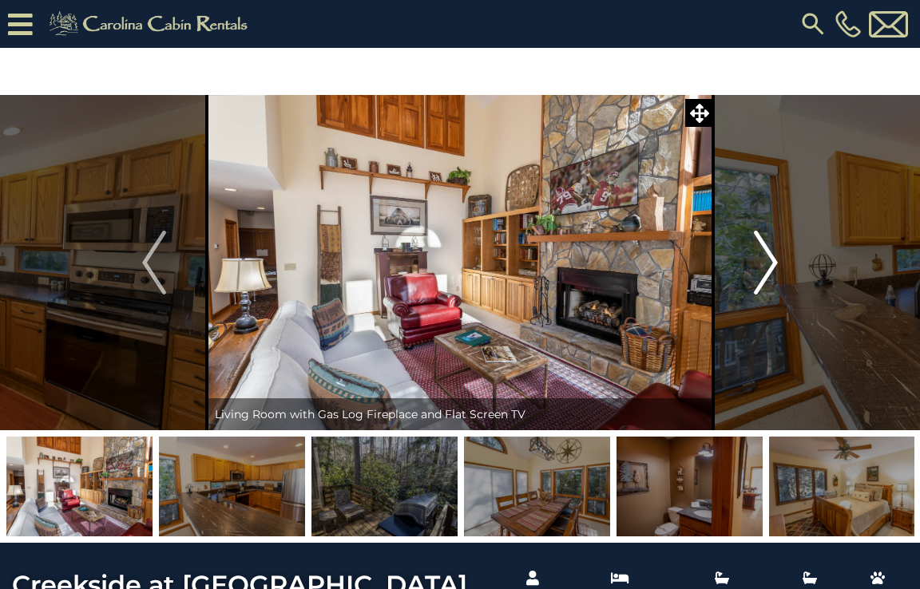
click at [772, 265] on img "Next" at bounding box center [766, 263] width 24 height 64
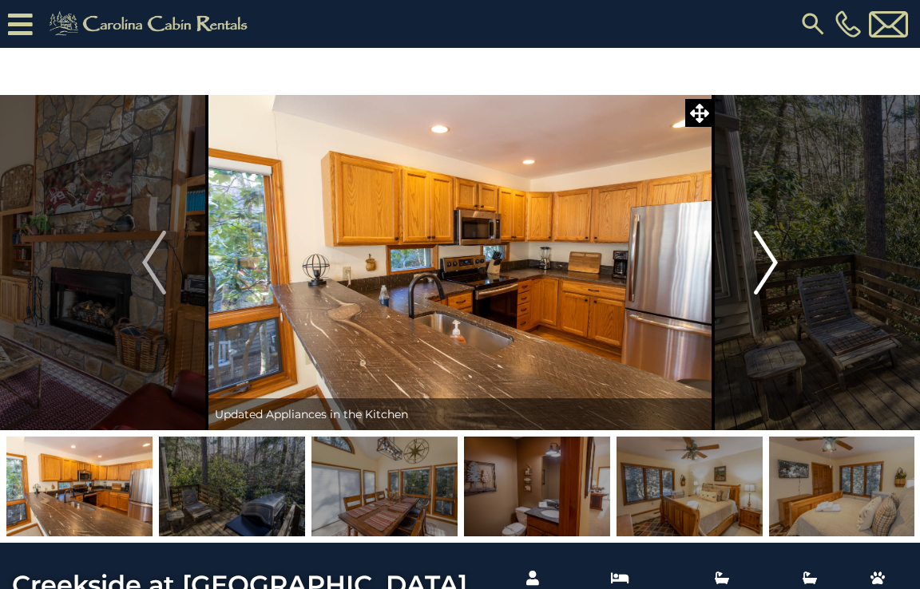
click at [772, 265] on img "Next" at bounding box center [766, 263] width 24 height 64
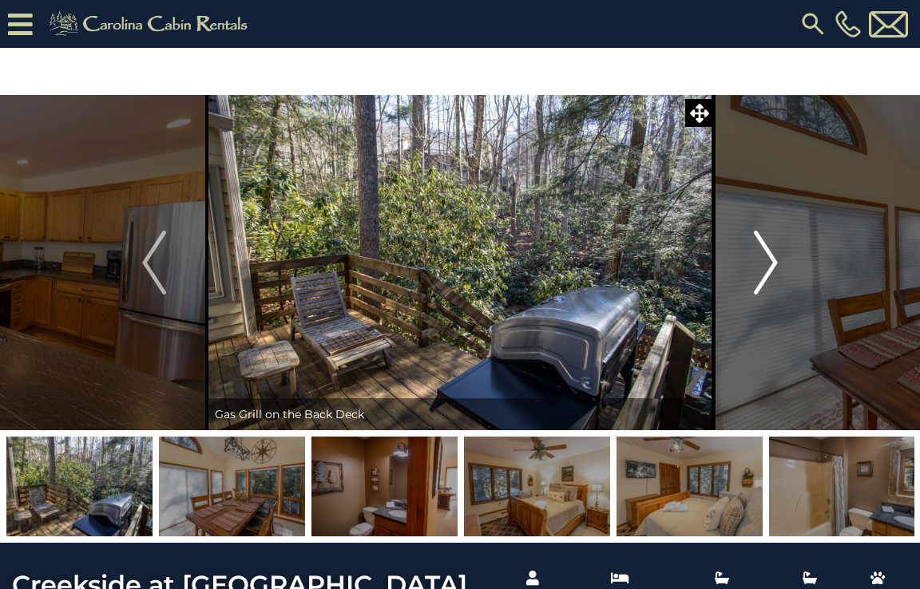
click at [772, 265] on img "Next" at bounding box center [766, 263] width 24 height 64
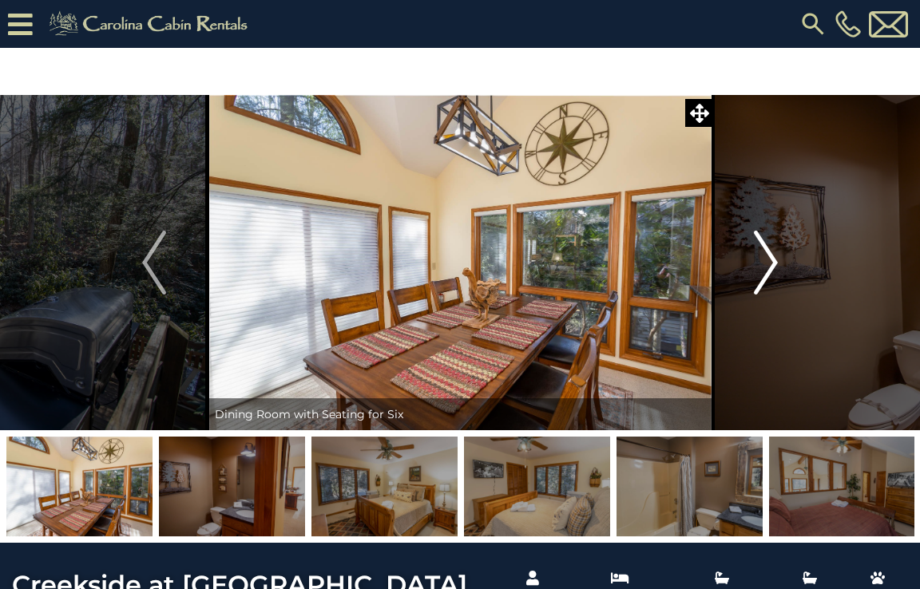
click at [772, 265] on img "Next" at bounding box center [766, 263] width 24 height 64
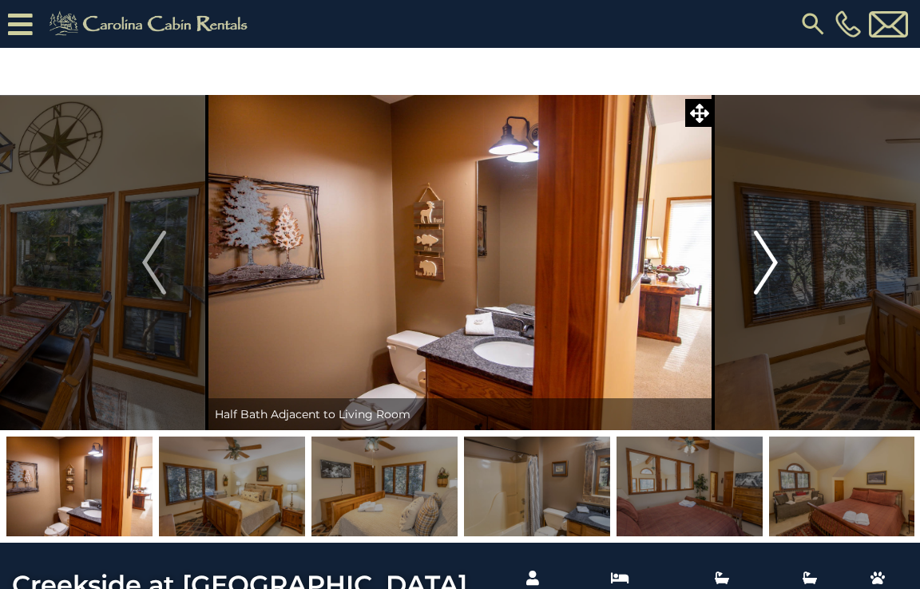
click at [772, 265] on img "Next" at bounding box center [766, 263] width 24 height 64
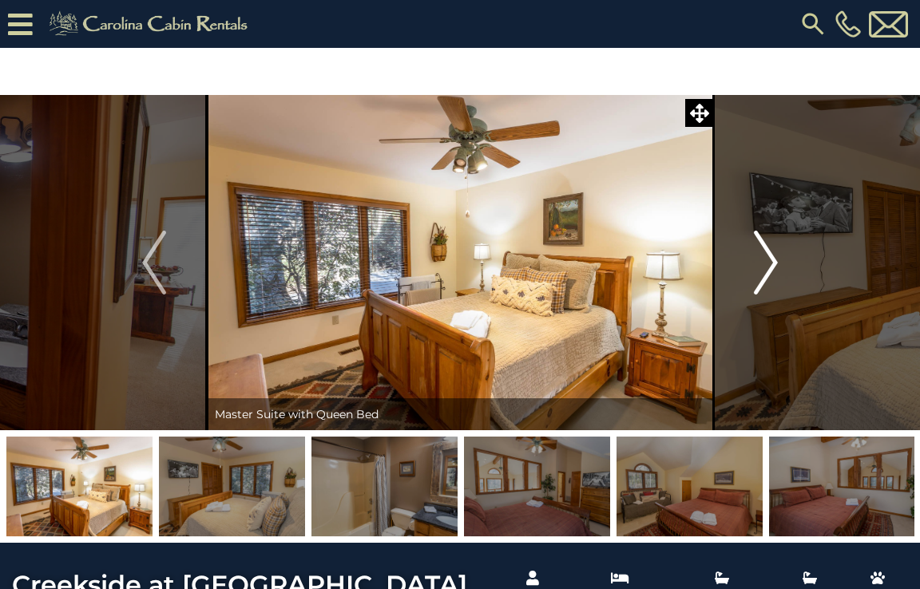
click at [772, 265] on img "Next" at bounding box center [766, 263] width 24 height 64
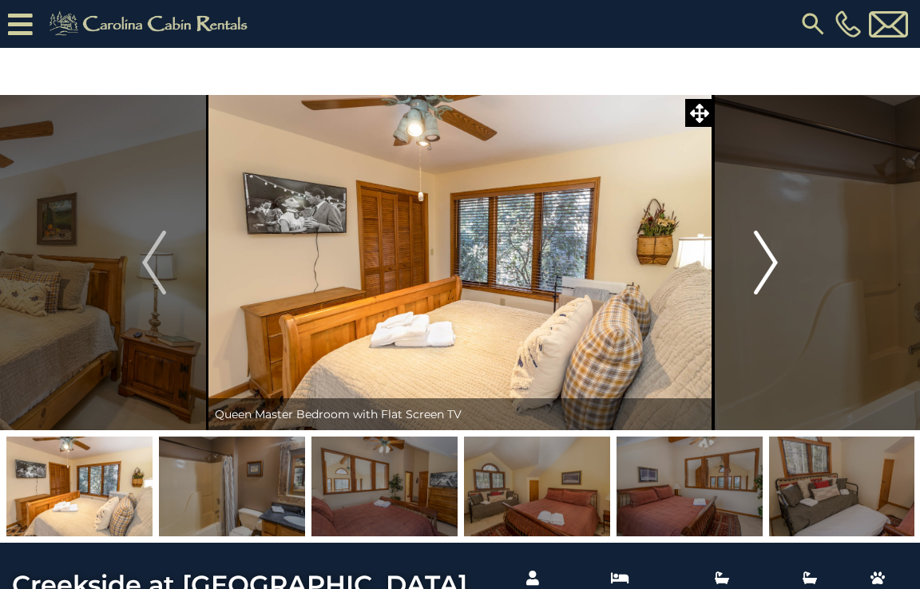
click at [772, 265] on img "Next" at bounding box center [766, 263] width 24 height 64
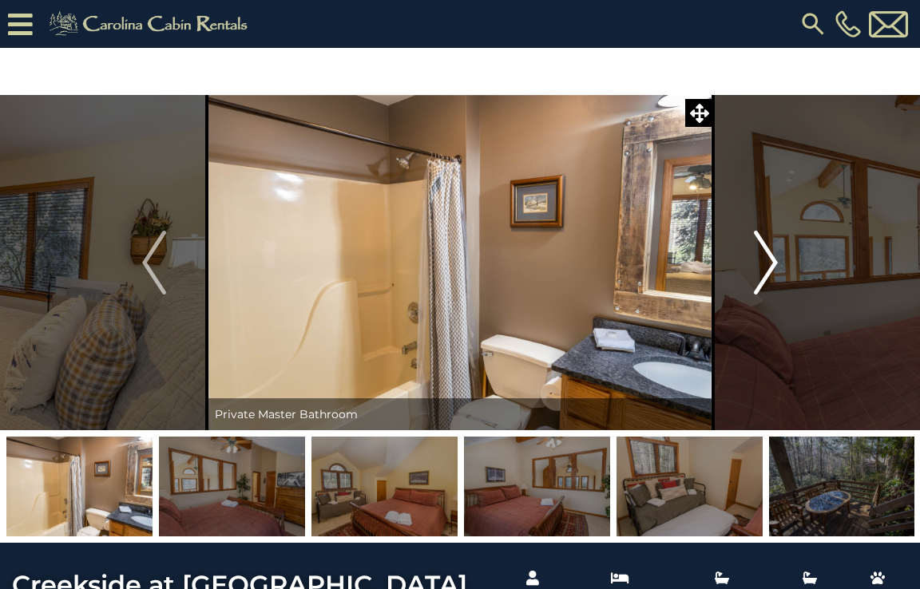
click at [772, 265] on img "Next" at bounding box center [766, 263] width 24 height 64
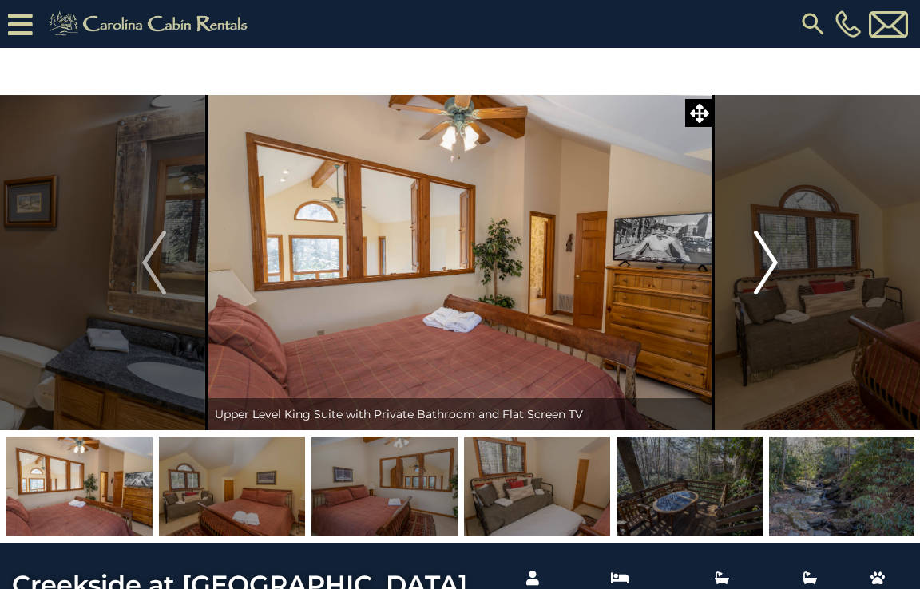
click at [772, 265] on img "Next" at bounding box center [766, 263] width 24 height 64
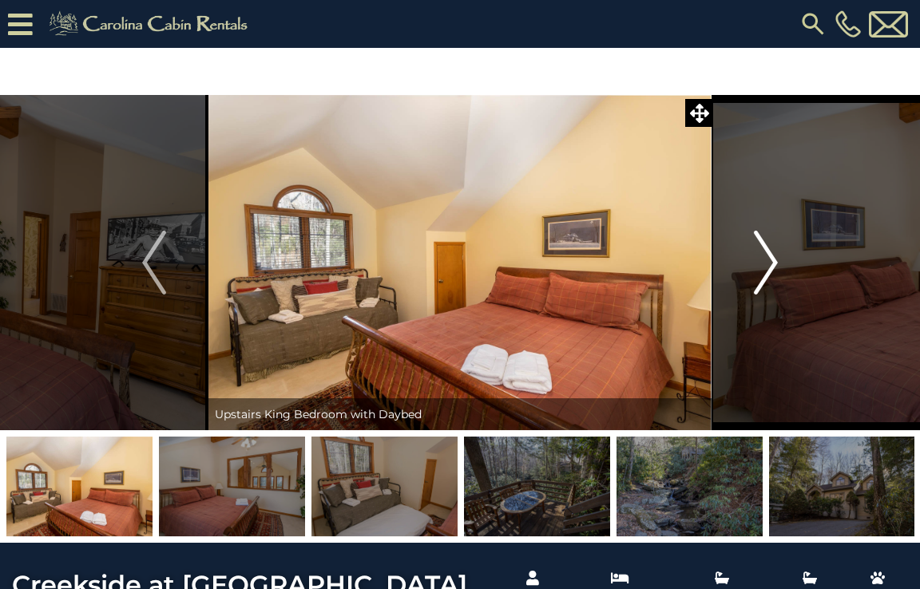
click at [772, 265] on img "Next" at bounding box center [766, 263] width 24 height 64
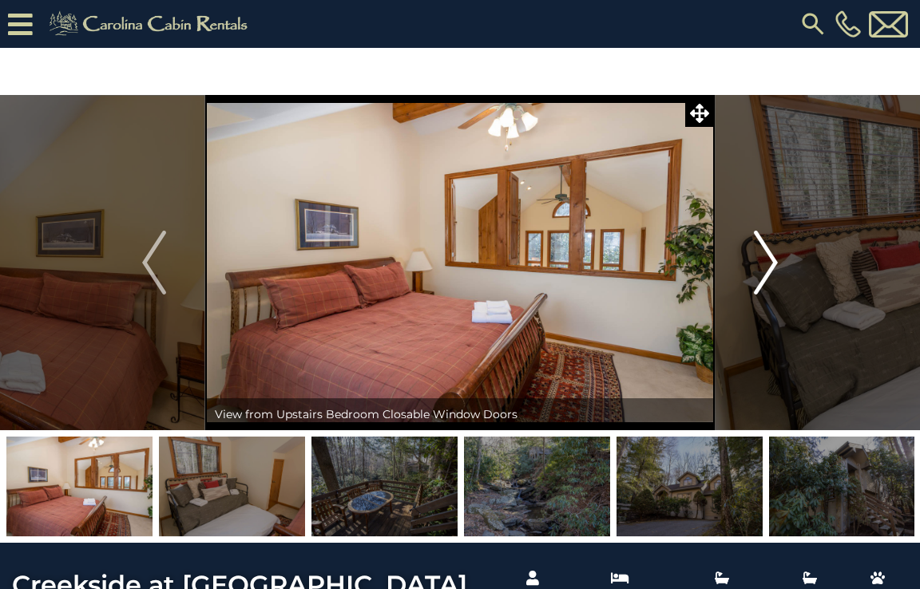
click at [772, 265] on img "Next" at bounding box center [766, 263] width 24 height 64
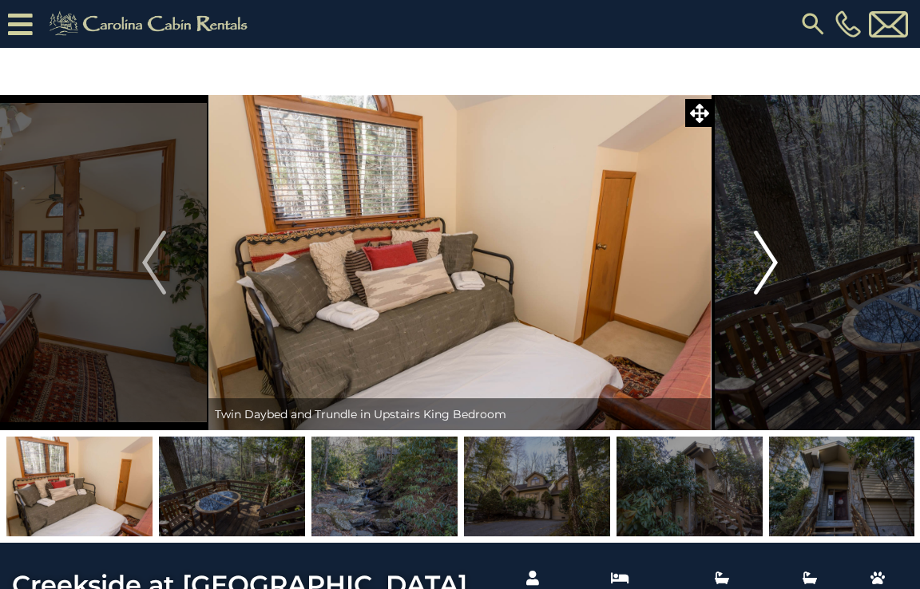
click at [772, 265] on img "Next" at bounding box center [766, 263] width 24 height 64
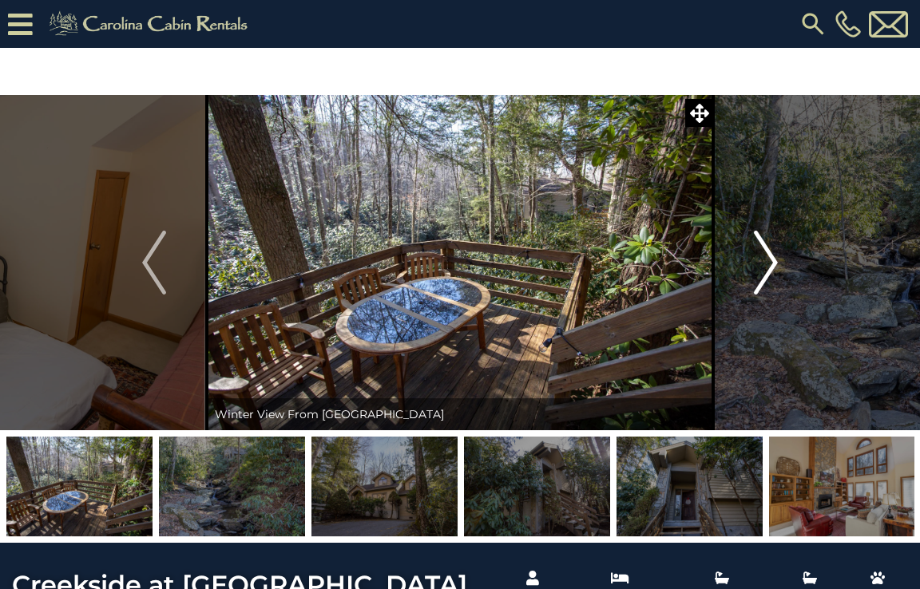
click at [772, 265] on img "Next" at bounding box center [766, 263] width 24 height 64
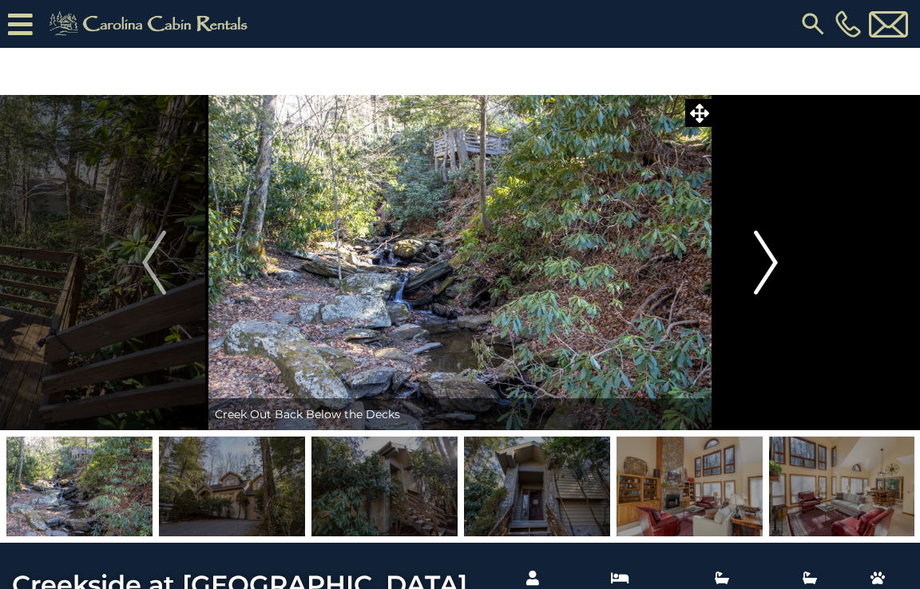
click at [772, 265] on img "Next" at bounding box center [766, 263] width 24 height 64
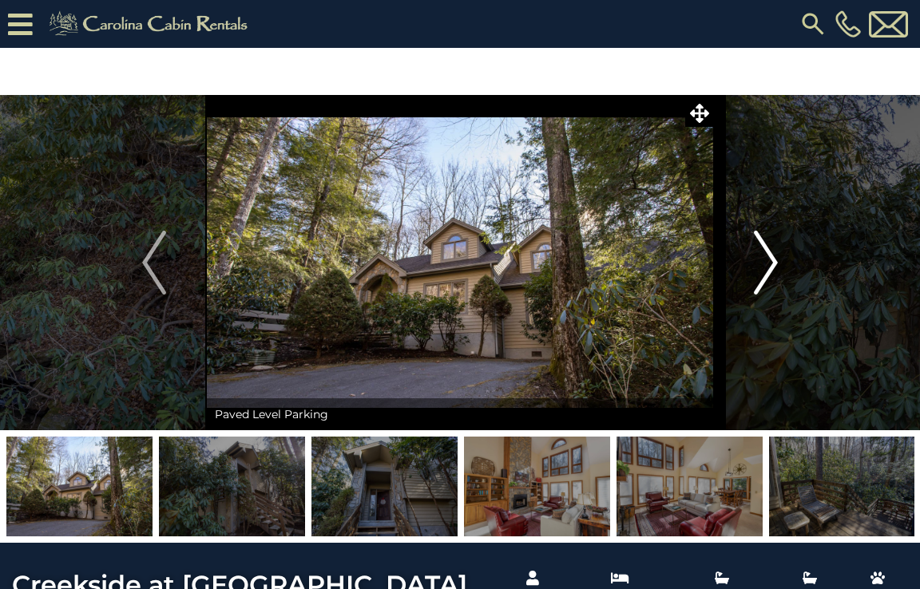
click at [772, 265] on img "Next" at bounding box center [766, 263] width 24 height 64
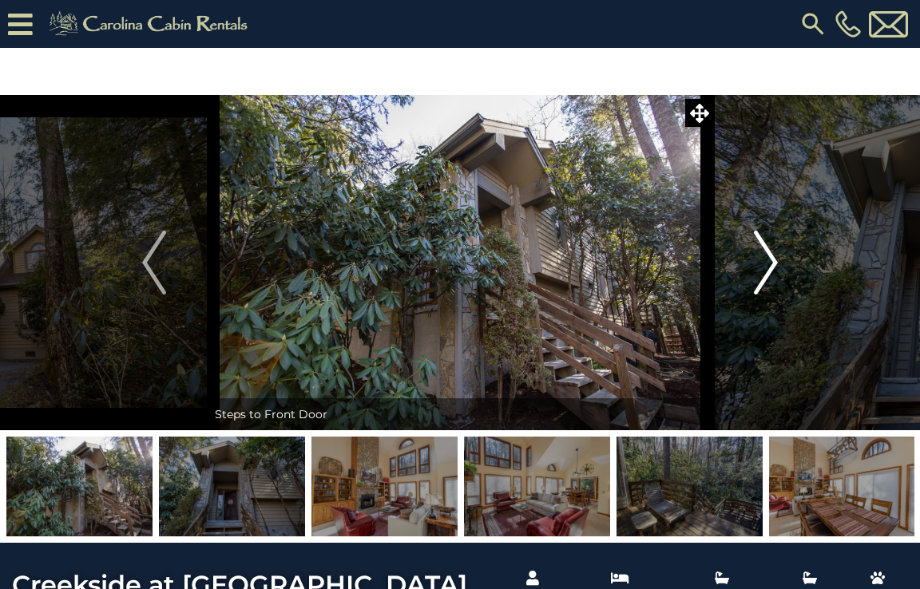
click at [772, 265] on img "Next" at bounding box center [766, 263] width 24 height 64
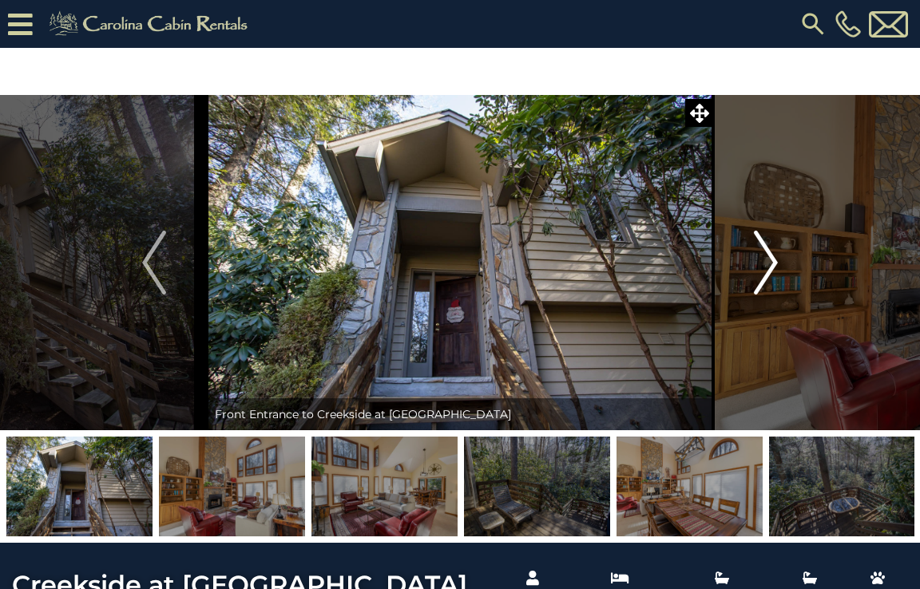
click at [772, 265] on img "Next" at bounding box center [766, 263] width 24 height 64
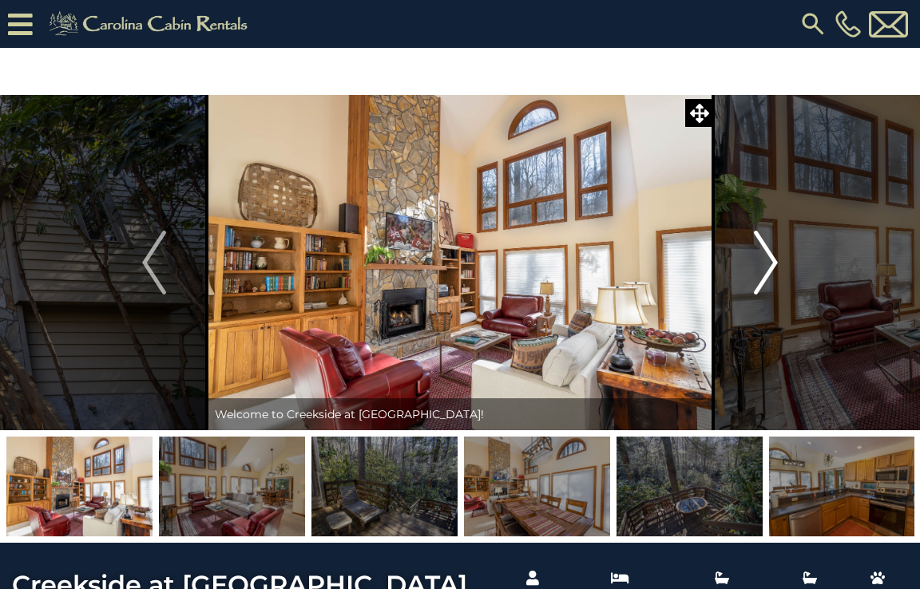
click at [772, 265] on img "Next" at bounding box center [766, 263] width 24 height 64
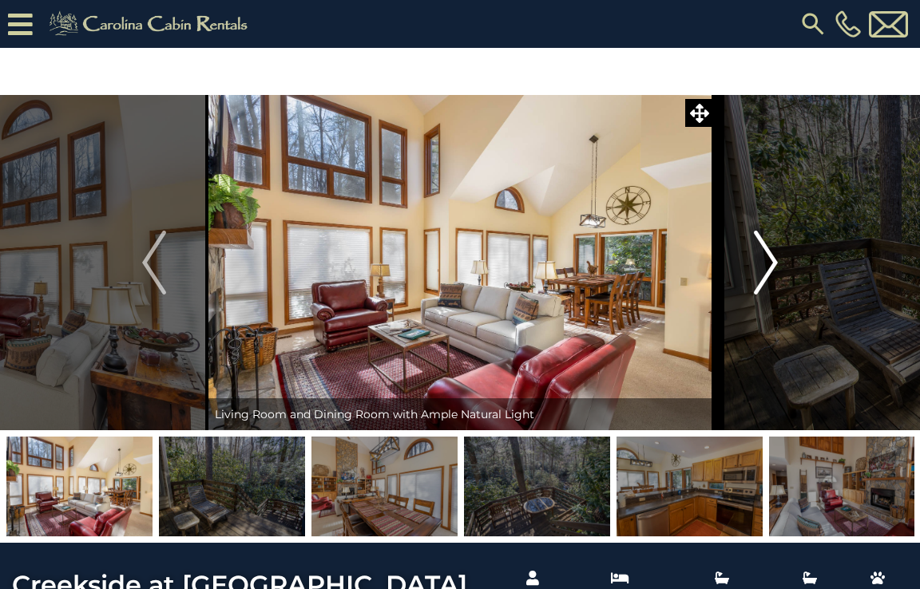
click at [772, 265] on img "Next" at bounding box center [766, 263] width 24 height 64
